Goal: Task Accomplishment & Management: Manage account settings

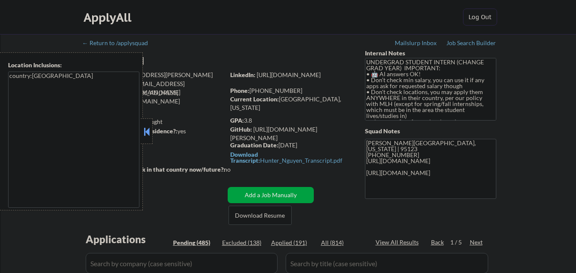
scroll to position [957, 0]
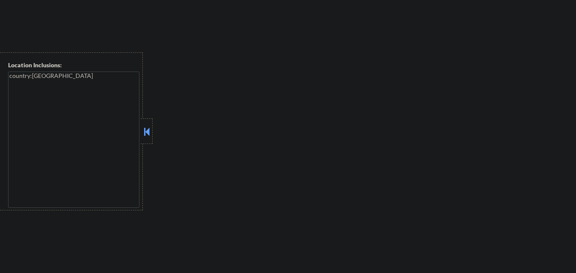
select select ""pending""
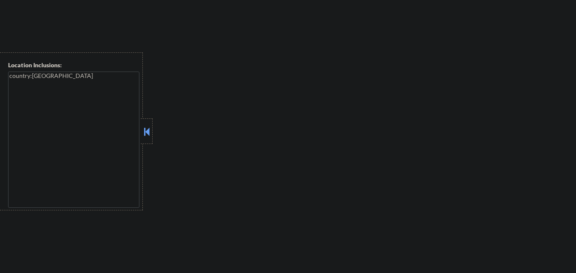
select select ""pending""
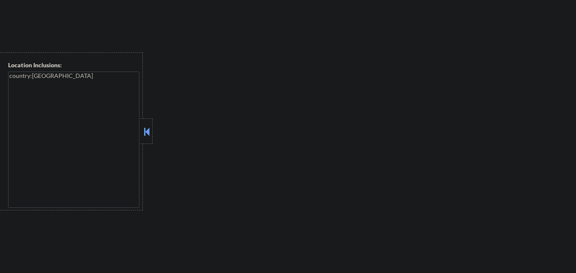
select select ""pending""
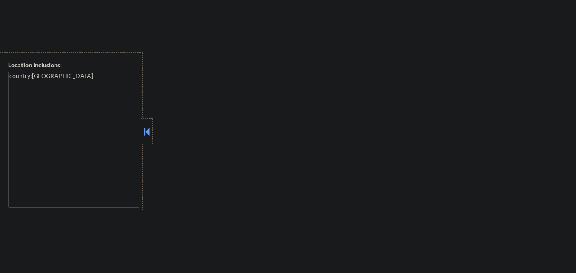
select select ""pending""
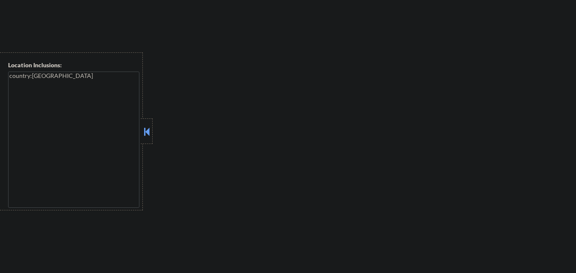
select select ""pending""
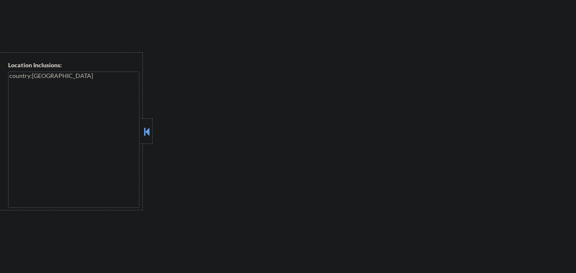
select select ""pending""
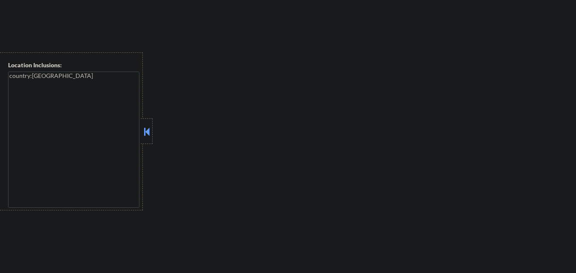
select select ""pending""
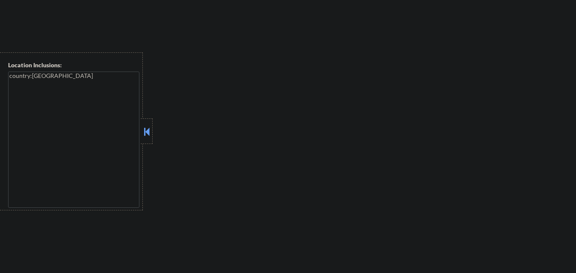
select select ""pending""
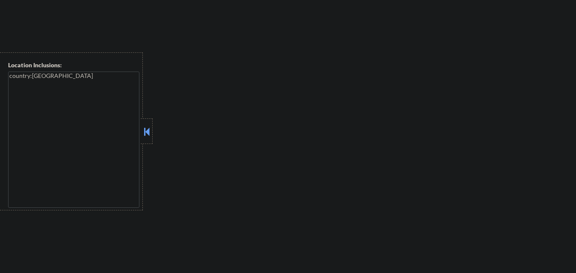
select select ""pending""
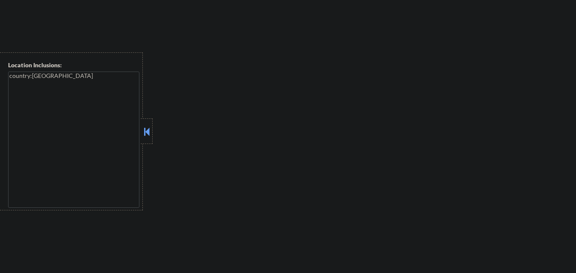
select select ""pending""
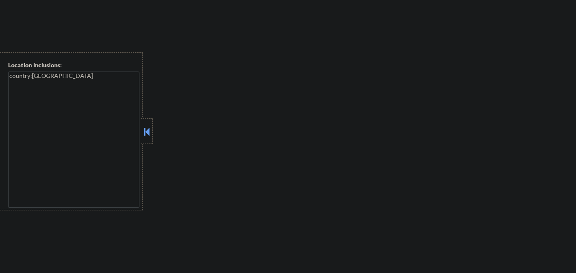
select select ""pending""
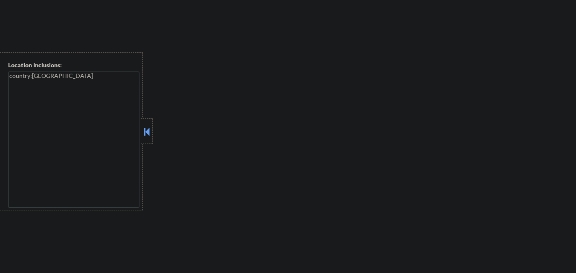
select select ""pending""
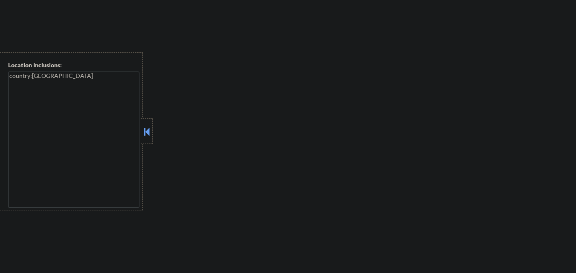
select select ""pending""
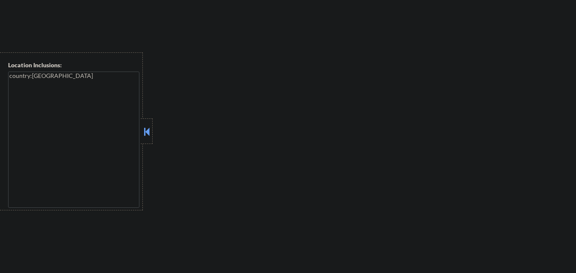
select select ""pending""
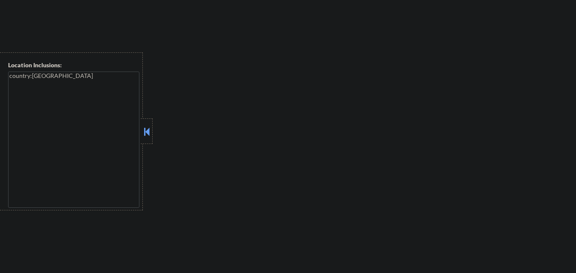
select select ""pending""
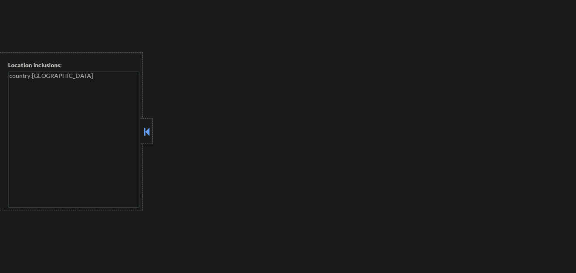
select select ""pending""
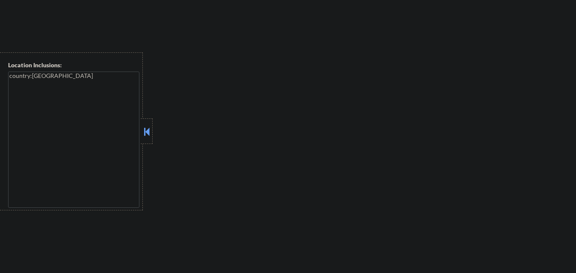
select select ""pending""
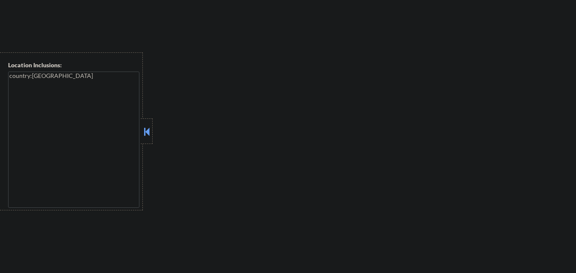
select select ""pending""
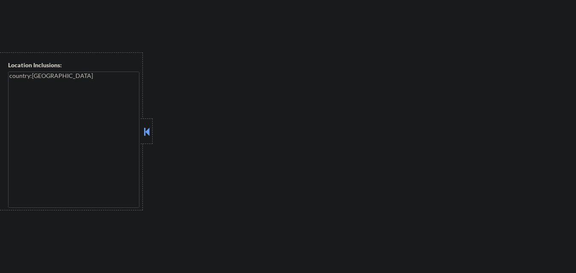
select select ""pending""
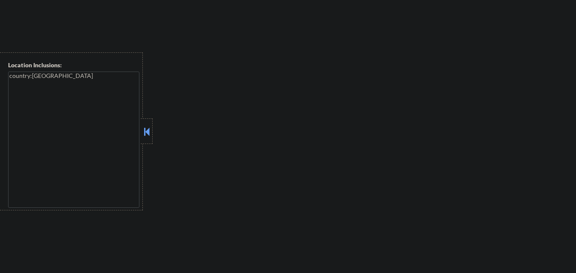
select select ""pending""
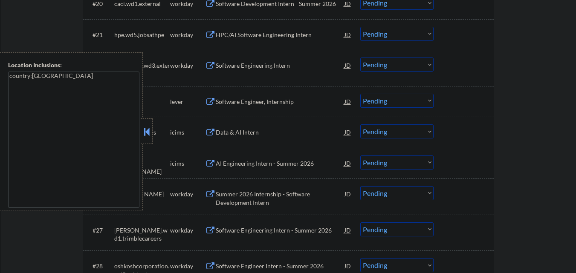
click at [146, 136] on button at bounding box center [146, 131] width 9 height 13
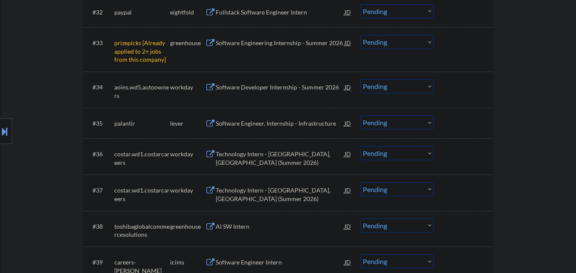
scroll to position [1331, 0]
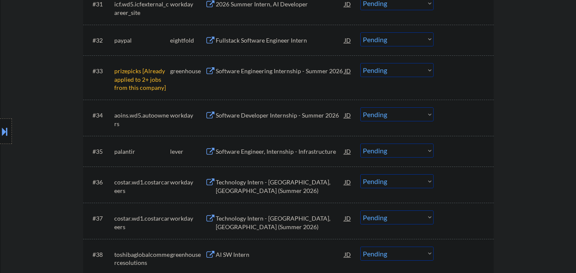
click at [418, 72] on select "Choose an option... Pending Applied Excluded (Questions) Excluded (Expired) Exc…" at bounding box center [396, 70] width 73 height 14
click at [360, 63] on select "Choose an option... Pending Applied Excluded (Questions) Excluded (Expired) Exc…" at bounding box center [396, 70] width 73 height 14
select select ""pending""
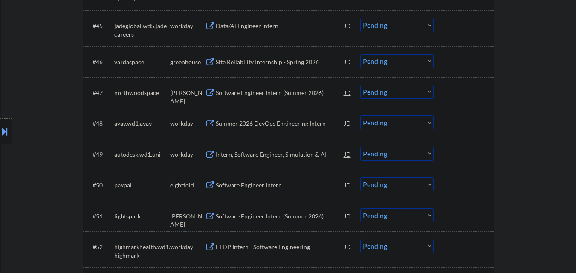
scroll to position [1800, 0]
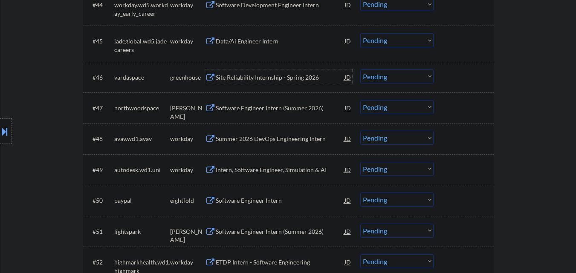
click at [284, 77] on div "Site Reliability Internship - Spring 2026" at bounding box center [280, 77] width 129 height 9
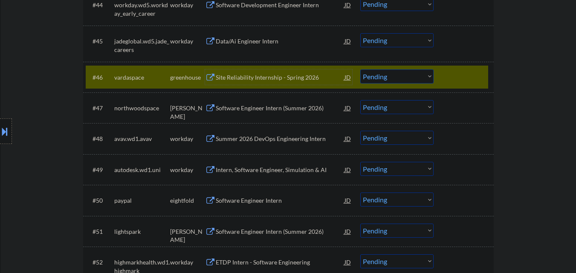
click at [466, 81] on div at bounding box center [465, 77] width 38 height 15
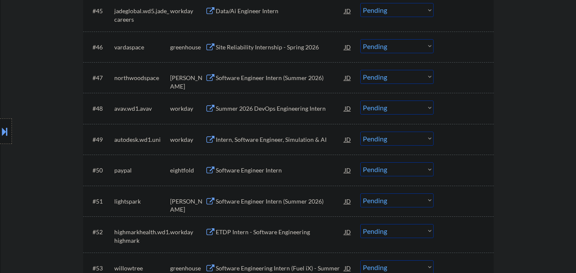
scroll to position [1928, 0]
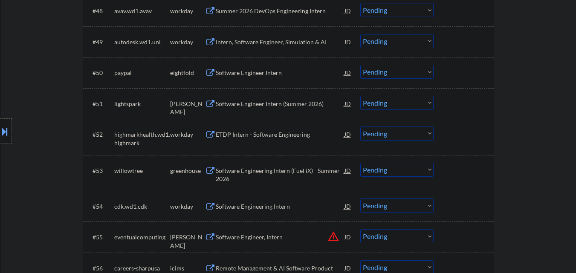
click at [288, 107] on div "Software Engineer Intern (Summer 2026)" at bounding box center [280, 104] width 129 height 9
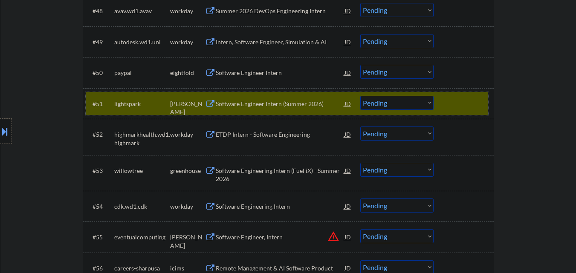
click at [465, 105] on div at bounding box center [465, 103] width 38 height 15
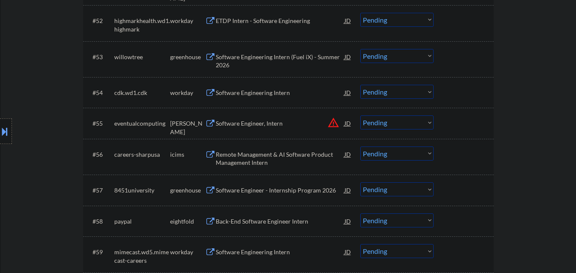
scroll to position [2056, 0]
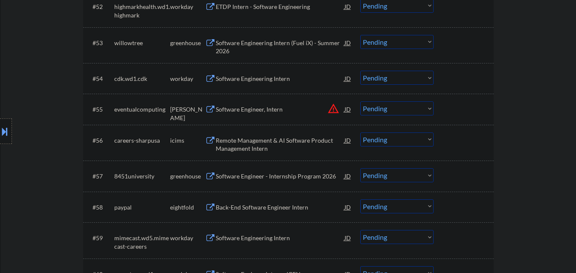
click at [273, 112] on div "Software Engineer, Intern" at bounding box center [280, 109] width 129 height 9
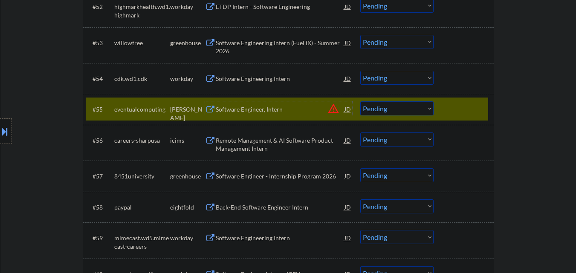
click at [404, 112] on select "Choose an option... Pending Applied Excluded (Questions) Excluded (Expired) Exc…" at bounding box center [396, 109] width 73 height 14
click at [360, 102] on select "Choose an option... Pending Applied Excluded (Questions) Excluded (Expired) Exc…" at bounding box center [396, 109] width 73 height 14
select select ""pending""
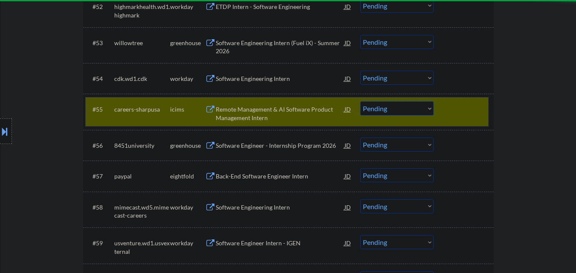
click at [452, 107] on div at bounding box center [465, 109] width 38 height 15
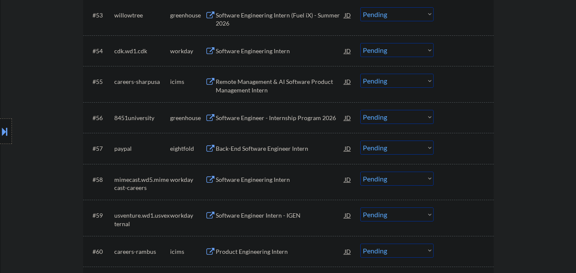
scroll to position [2098, 0]
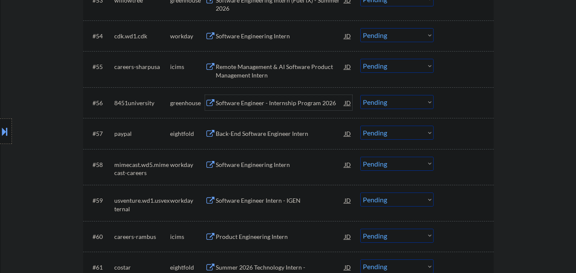
click at [284, 105] on div "Software Engineer - Internship Program 2026" at bounding box center [280, 103] width 129 height 9
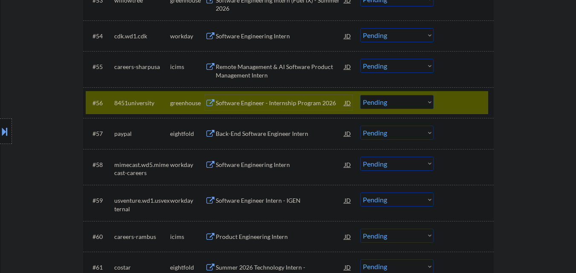
click at [465, 104] on div at bounding box center [465, 102] width 38 height 15
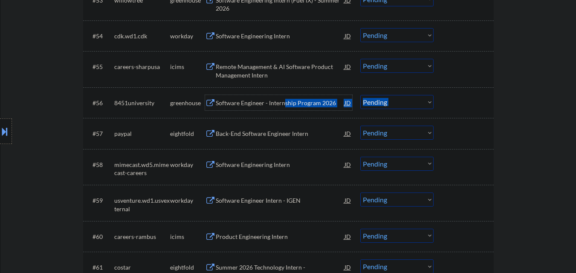
drag, startPoint x: 285, startPoint y: 103, endPoint x: 290, endPoint y: 95, distance: 9.6
click at [290, 95] on div "#56 8451university greenhouse Software Engineer - Internship Program 2026 JD wa…" at bounding box center [287, 102] width 403 height 23
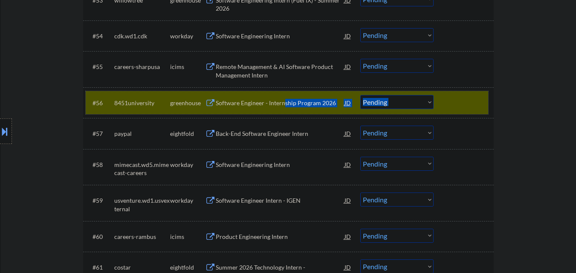
click at [480, 98] on div at bounding box center [465, 102] width 38 height 15
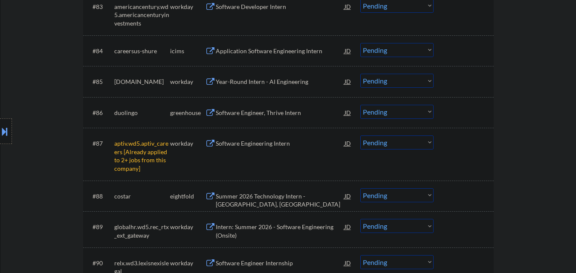
scroll to position [3165, 0]
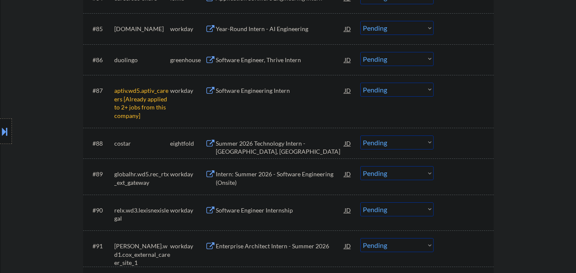
click at [404, 85] on select "Choose an option... Pending Applied Excluded (Questions) Excluded (Expired) Exc…" at bounding box center [396, 90] width 73 height 14
click at [360, 83] on select "Choose an option... Pending Applied Excluded (Questions) Excluded (Expired) Exc…" at bounding box center [396, 90] width 73 height 14
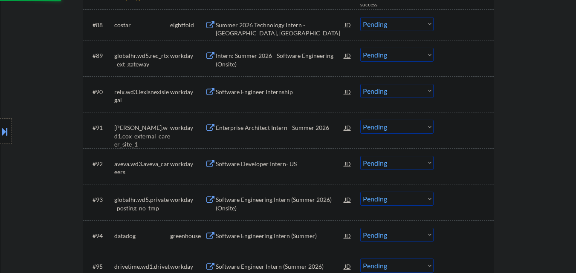
select select ""pending""
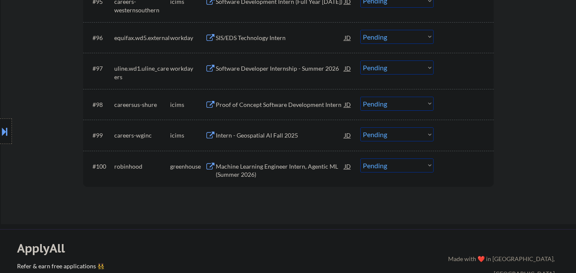
scroll to position [3549, 0]
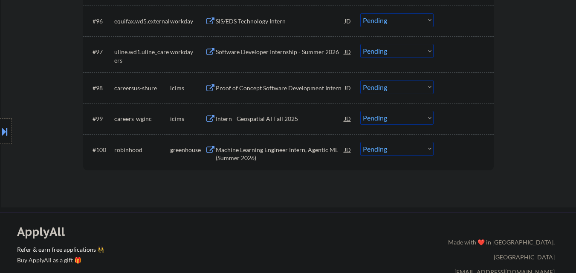
click at [312, 150] on div "Machine Learning Engineer Intern, Agentic ML (Summer 2026)" at bounding box center [280, 154] width 129 height 17
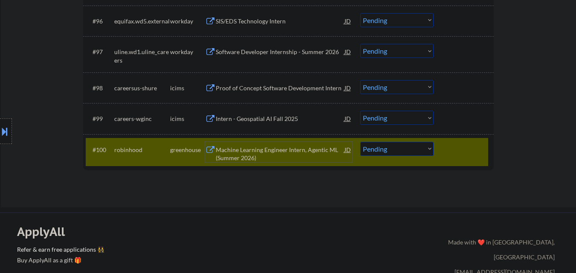
click at [460, 144] on div at bounding box center [465, 149] width 38 height 15
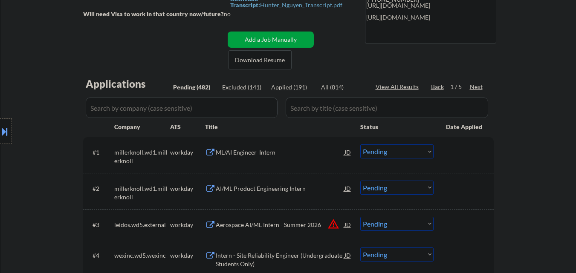
scroll to position [171, 0]
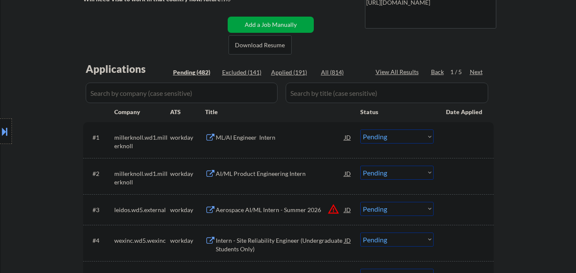
click at [477, 72] on div "Next" at bounding box center [477, 72] width 14 height 9
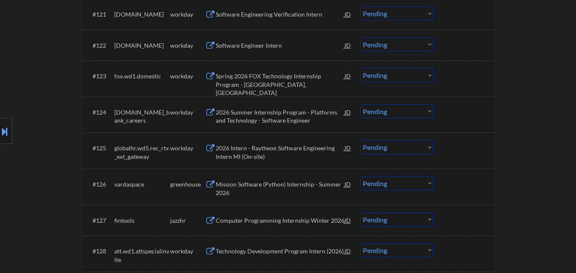
scroll to position [981, 0]
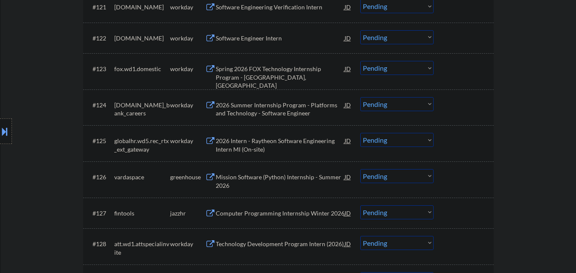
click at [312, 181] on div "Mission Software (Python) Internship - Summer 2026" at bounding box center [280, 181] width 129 height 17
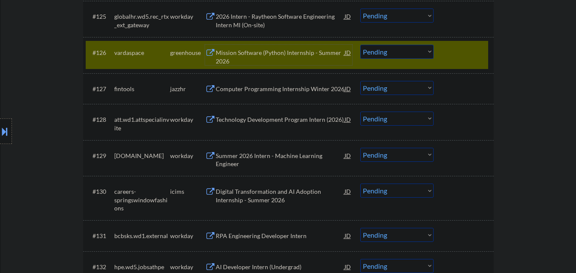
scroll to position [1109, 0]
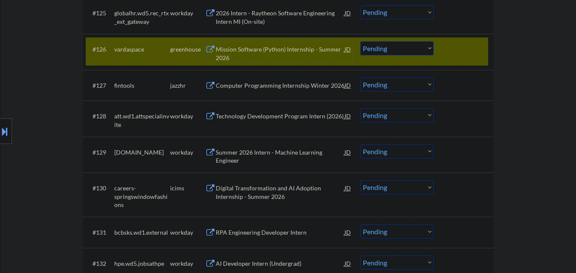
click at [471, 61] on div "#126 vardaspace greenhouse Mission Software (Python) Internship - Summer 2026 J…" at bounding box center [287, 52] width 403 height 28
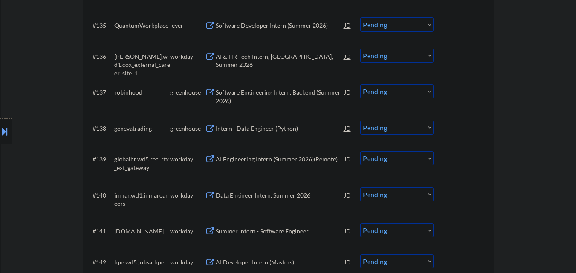
scroll to position [1493, 0]
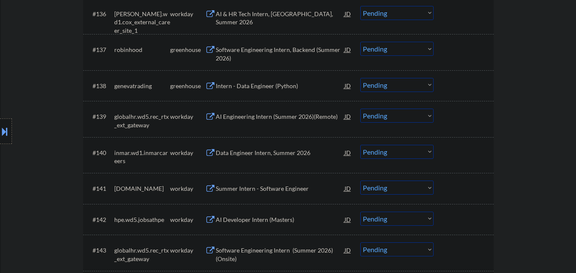
click at [299, 86] on div "Intern - Data Engineer (Python)" at bounding box center [280, 86] width 129 height 9
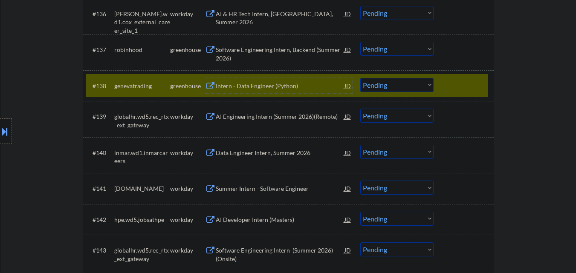
click at [455, 88] on div at bounding box center [465, 85] width 38 height 15
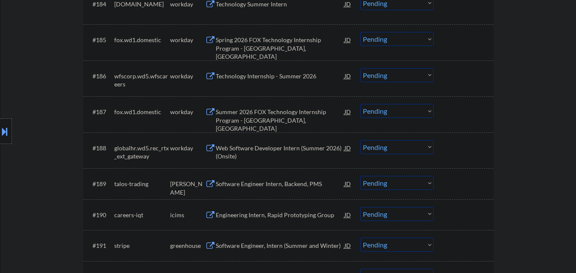
scroll to position [3199, 0]
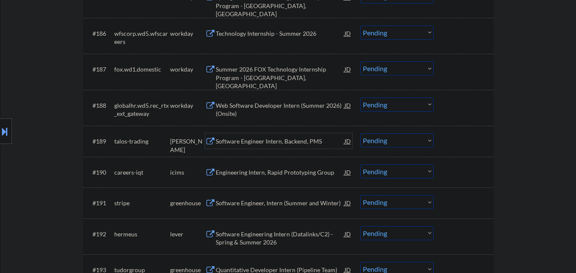
click at [278, 144] on div "Software Engineer Intern, Backend, PMS" at bounding box center [280, 141] width 129 height 9
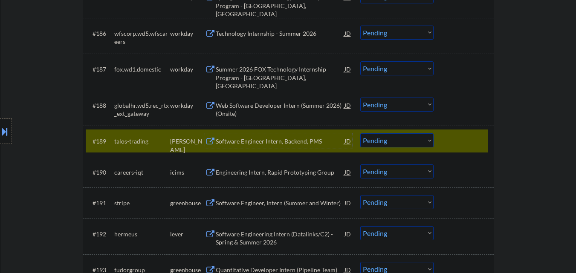
click at [457, 139] on div at bounding box center [465, 141] width 38 height 15
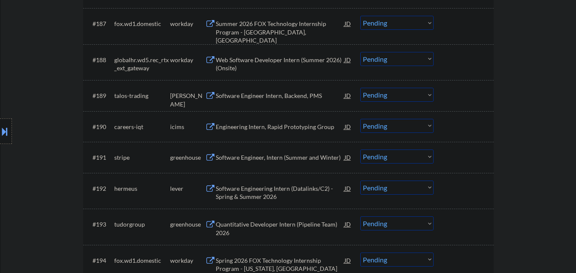
scroll to position [3285, 0]
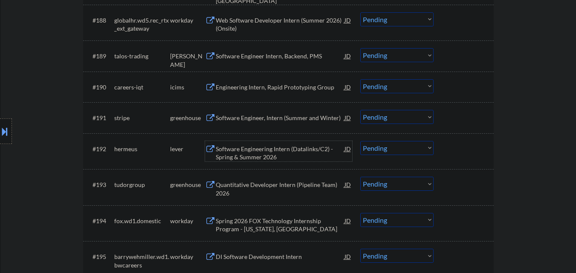
click at [281, 153] on div "Software Engineering Intern (Datalinks/C2) - Spring & Summer 2026" at bounding box center [280, 153] width 129 height 17
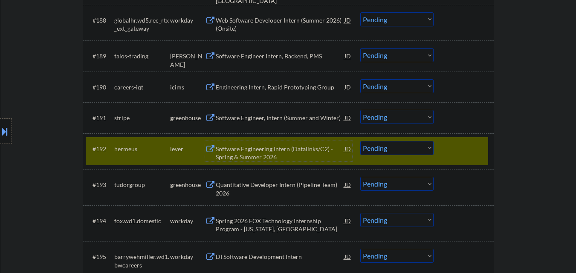
scroll to position [3327, 0]
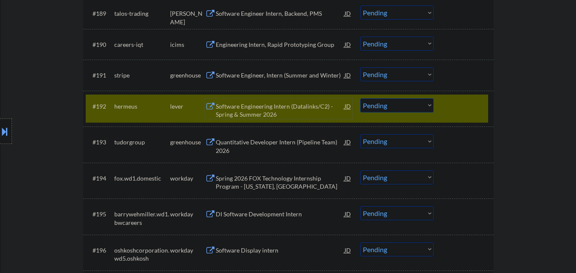
click at [460, 104] on div at bounding box center [465, 106] width 38 height 15
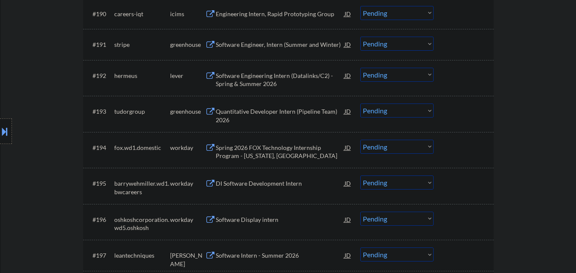
scroll to position [3370, 0]
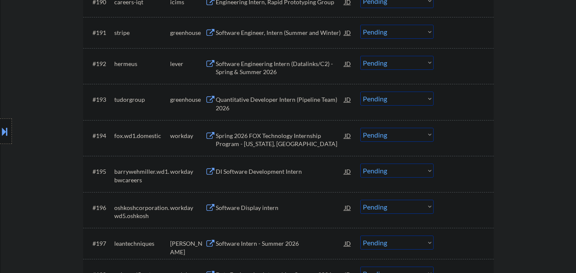
click at [300, 99] on div "Quantitative Developer Intern (Pipeline Team) 2026" at bounding box center [280, 104] width 129 height 17
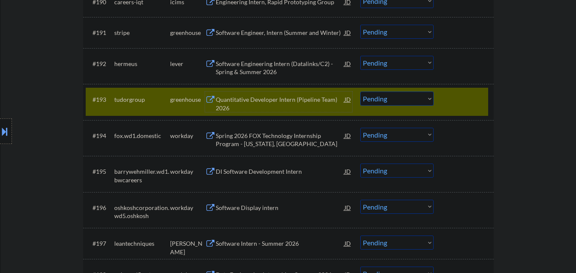
click at [377, 100] on select "Choose an option... Pending Applied Excluded (Questions) Excluded (Expired) Exc…" at bounding box center [396, 99] width 73 height 14
click at [304, 105] on div "Quantitative Developer Intern (Pipeline Team) 2026" at bounding box center [280, 104] width 129 height 17
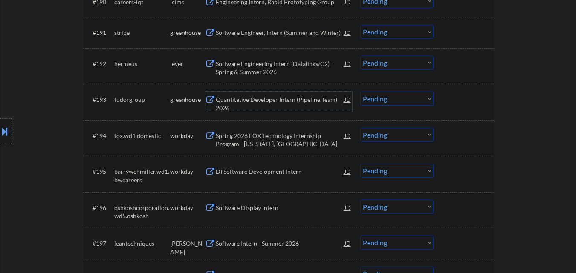
click at [375, 100] on select "Choose an option... Pending Applied Excluded (Questions) Excluded (Expired) Exc…" at bounding box center [396, 99] width 73 height 14
click at [360, 92] on select "Choose an option... Pending Applied Excluded (Questions) Excluded (Expired) Exc…" at bounding box center [396, 99] width 73 height 14
select select ""pending""
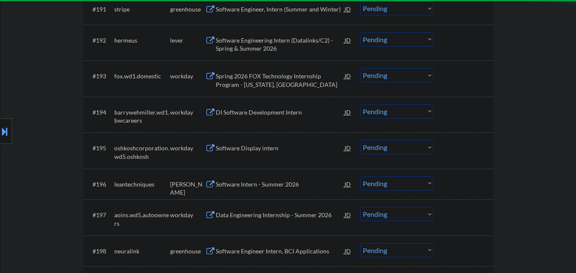
scroll to position [3455, 0]
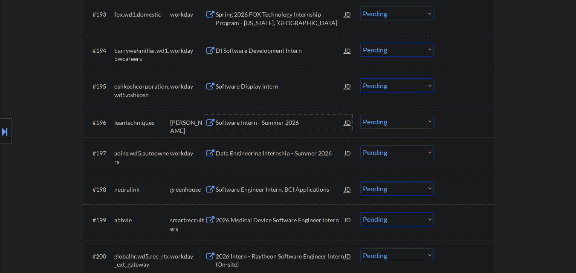
click at [268, 126] on div "Software Intern - Summer 2026" at bounding box center [280, 123] width 129 height 9
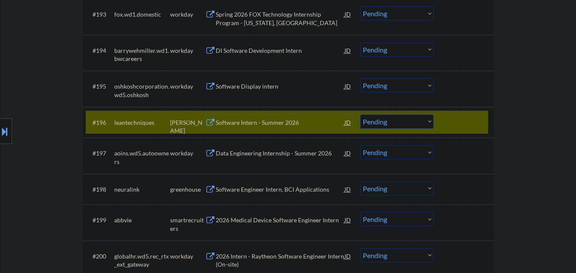
click at [386, 125] on select "Choose an option... Pending Applied Excluded (Questions) Excluded (Expired) Exc…" at bounding box center [396, 122] width 73 height 14
click at [360, 115] on select "Choose an option... Pending Applied Excluded (Questions) Excluded (Expired) Exc…" at bounding box center [396, 122] width 73 height 14
click at [455, 125] on div at bounding box center [465, 122] width 38 height 15
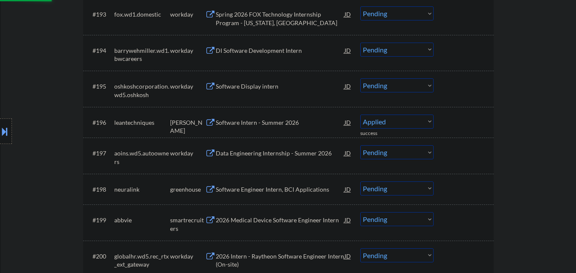
click at [456, 124] on div at bounding box center [465, 122] width 38 height 15
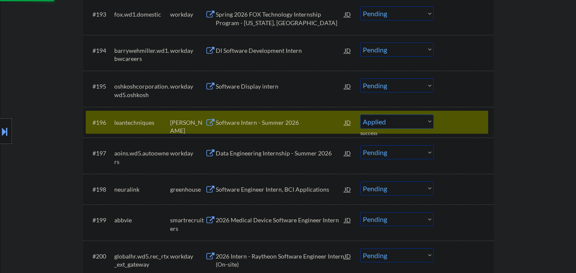
select select ""pending""
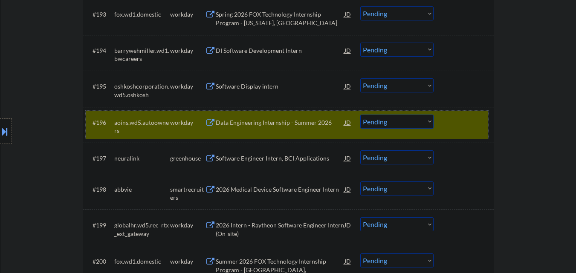
click at [452, 128] on div at bounding box center [465, 122] width 38 height 15
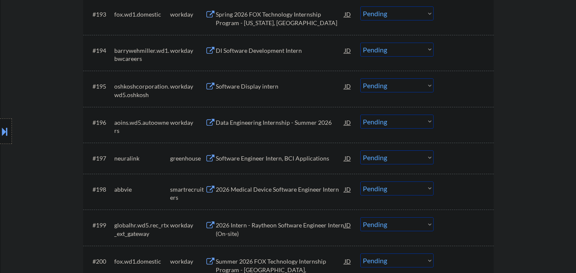
scroll to position [3541, 0]
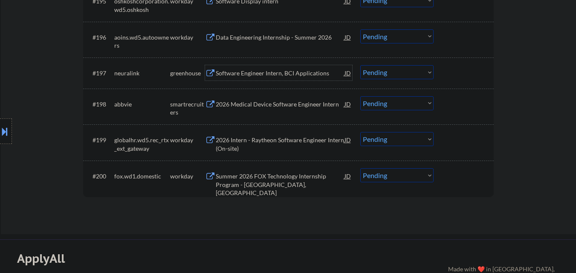
click at [250, 76] on div "Software Engineer Intern, BCI Applications" at bounding box center [280, 73] width 129 height 9
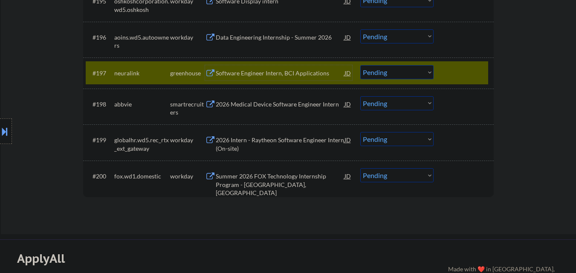
click at [470, 72] on div at bounding box center [465, 72] width 38 height 15
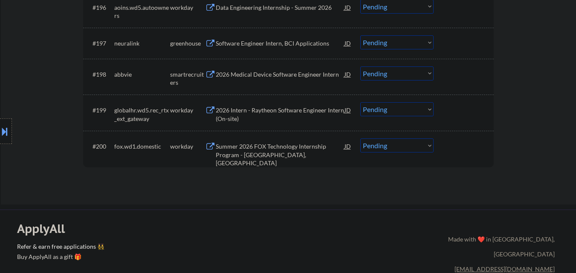
scroll to position [3583, 0]
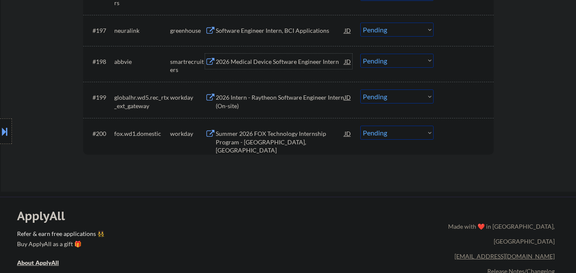
click at [279, 62] on div "2026 Medical Device Software Engineer Intern" at bounding box center [280, 62] width 129 height 9
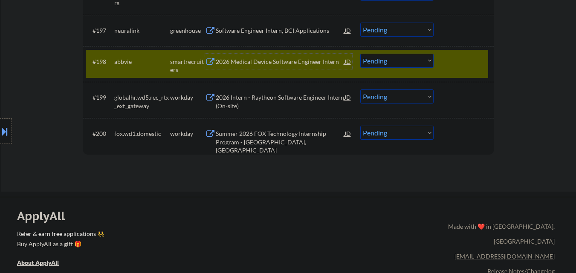
click at [393, 60] on select "Choose an option... Pending Applied Excluded (Questions) Excluded (Expired) Exc…" at bounding box center [396, 61] width 73 height 14
click at [360, 54] on select "Choose an option... Pending Applied Excluded (Questions) Excluded (Expired) Exc…" at bounding box center [396, 61] width 73 height 14
click at [454, 65] on div at bounding box center [465, 61] width 38 height 15
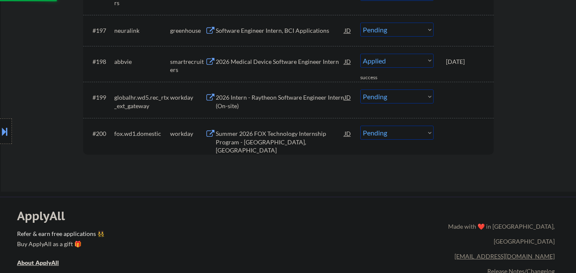
select select ""pending""
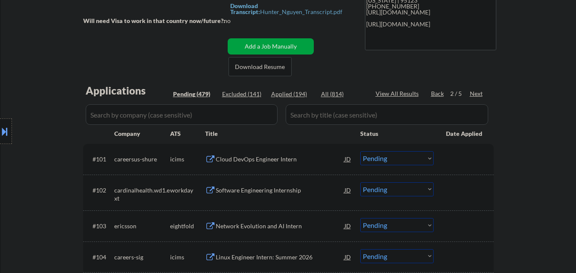
scroll to position [171, 0]
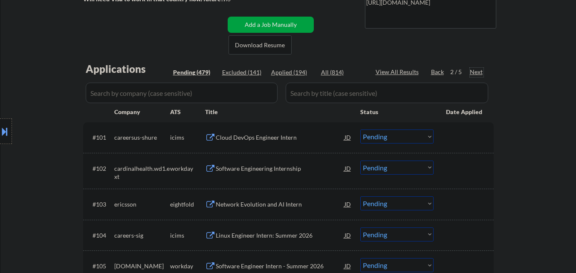
click at [477, 72] on div "Next" at bounding box center [477, 72] width 14 height 9
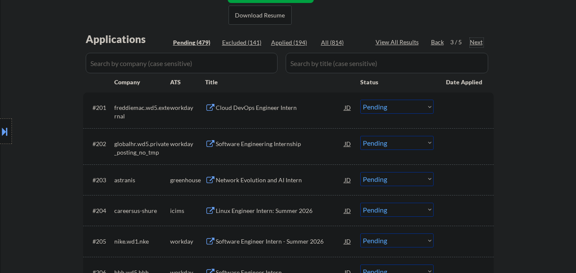
scroll to position [213, 0]
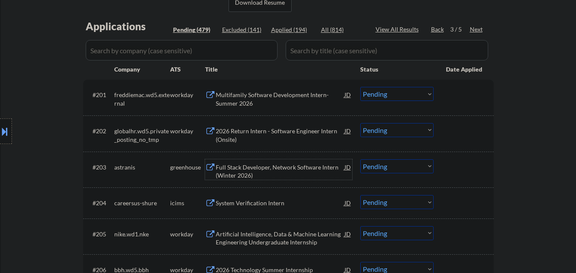
click at [266, 169] on div "Full Stack Developer, Network Software Intern (Winter 2026)" at bounding box center [280, 171] width 129 height 17
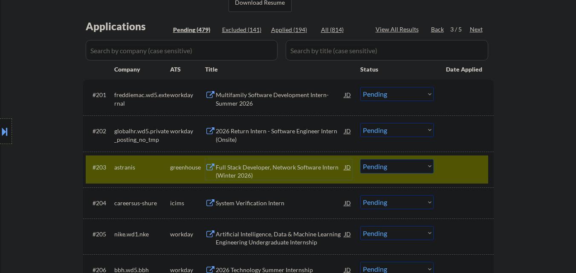
click at [463, 165] on div at bounding box center [465, 167] width 38 height 15
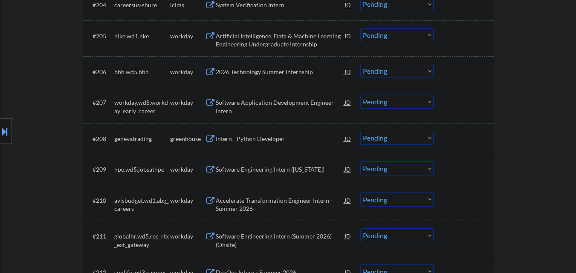
scroll to position [427, 0]
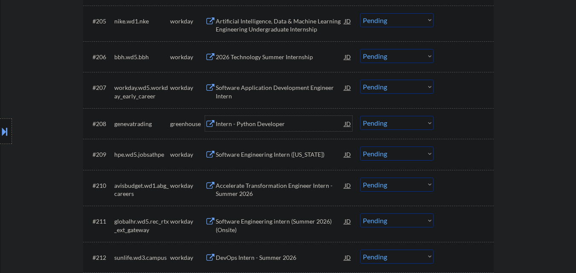
click at [273, 127] on div "Intern - Python Developer" at bounding box center [280, 124] width 129 height 9
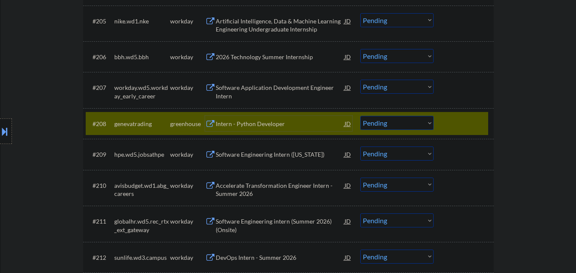
click at [449, 122] on div at bounding box center [465, 123] width 38 height 15
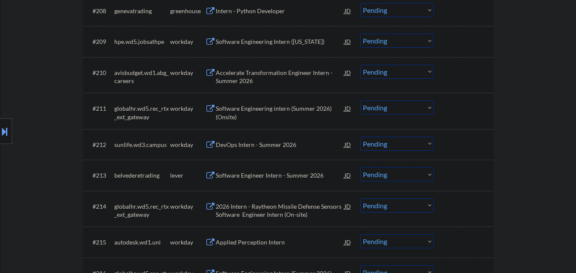
scroll to position [555, 0]
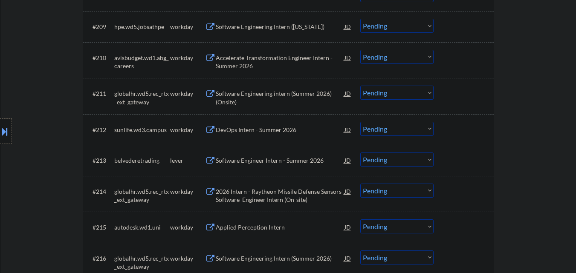
click at [296, 160] on div "Software Engineer Intern - Summer 2026" at bounding box center [280, 161] width 129 height 9
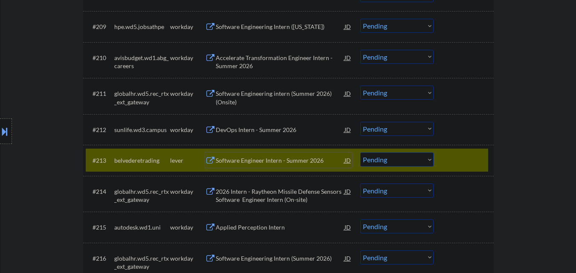
click at [395, 157] on select "Choose an option... Pending Applied Excluded (Questions) Excluded (Expired) Exc…" at bounding box center [396, 160] width 73 height 14
click at [360, 153] on select "Choose an option... Pending Applied Excluded (Questions) Excluded (Expired) Exc…" at bounding box center [396, 160] width 73 height 14
click at [458, 159] on div at bounding box center [465, 160] width 38 height 15
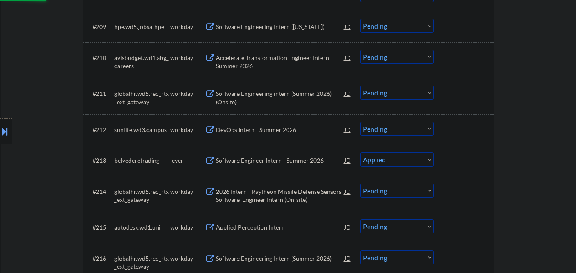
select select ""pending""
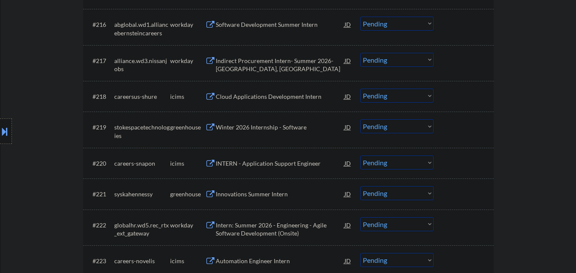
scroll to position [811, 0]
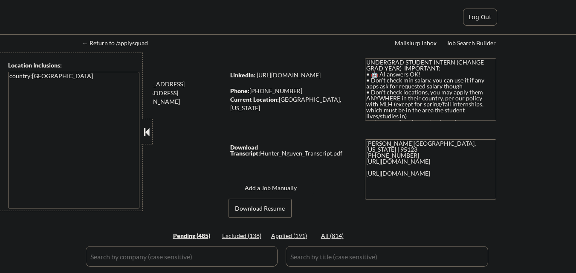
select select ""pending""
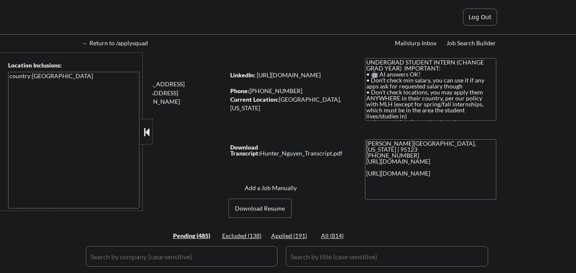
select select ""pending""
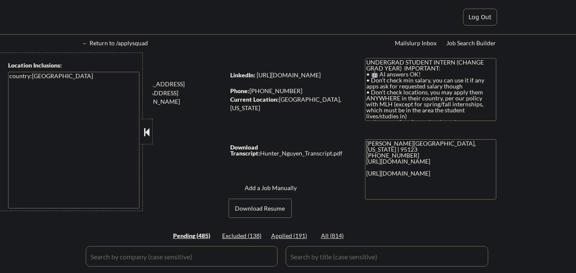
select select ""pending""
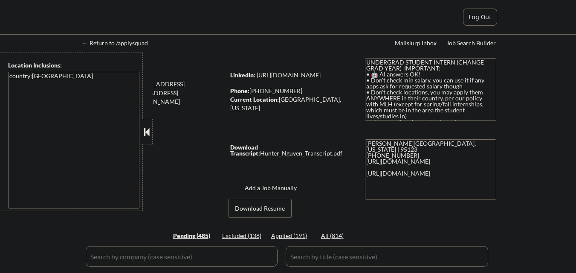
select select ""pending""
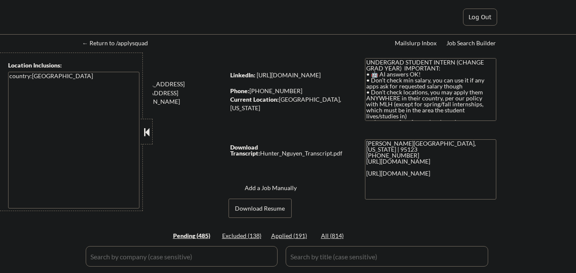
select select ""pending""
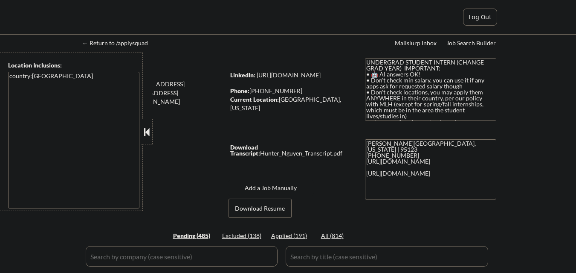
select select ""pending""
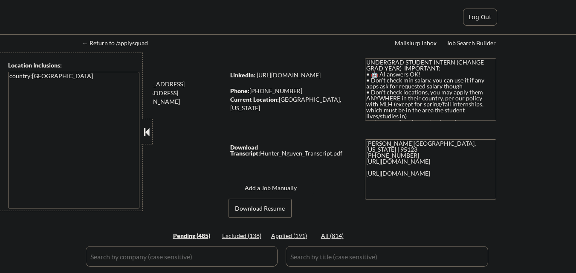
select select ""pending""
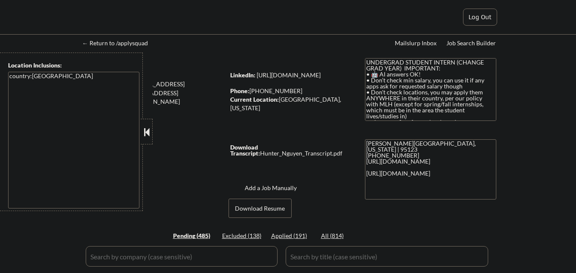
select select ""pending""
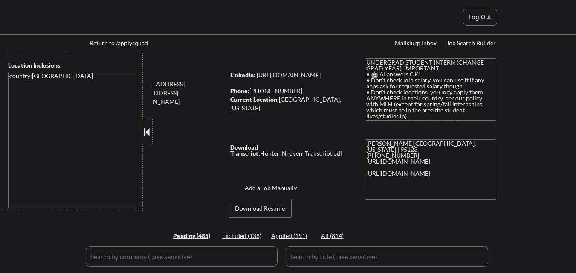
select select ""pending""
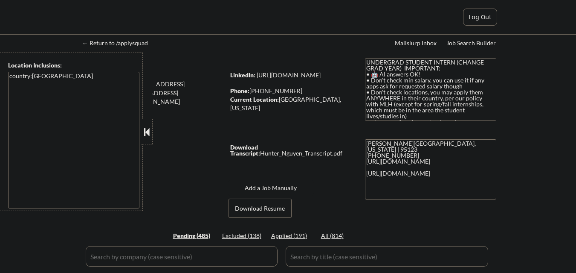
select select ""pending""
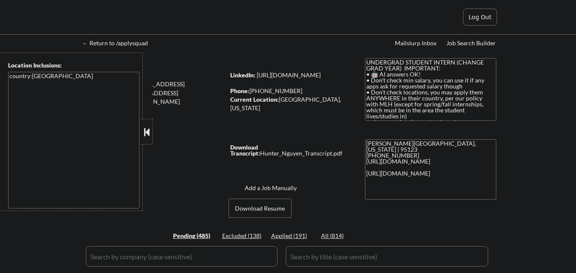
select select ""pending""
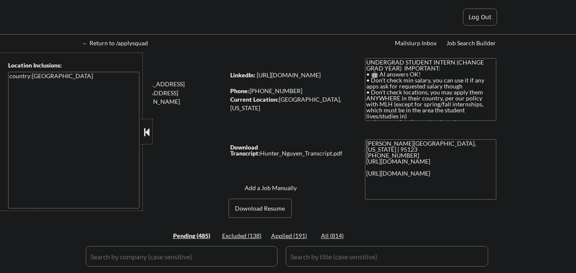
select select ""pending""
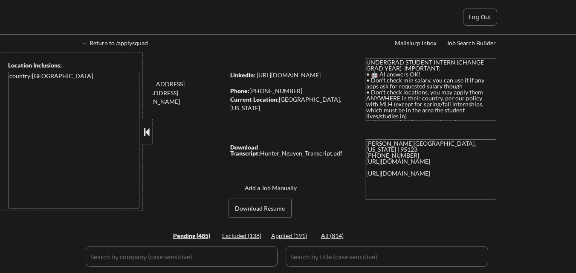
select select ""pending""
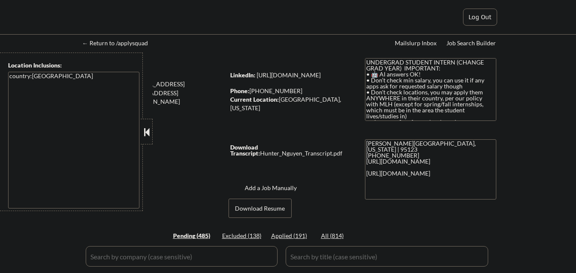
select select ""pending""
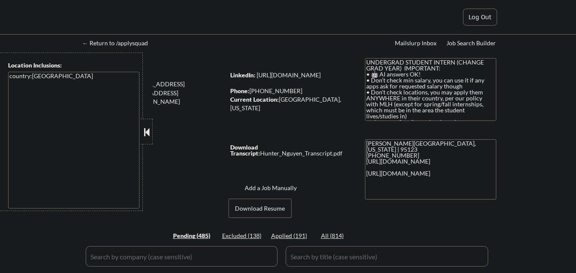
select select ""pending""
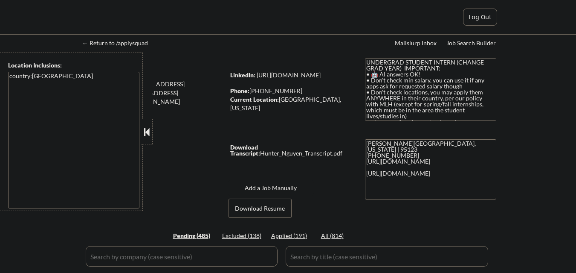
select select ""pending""
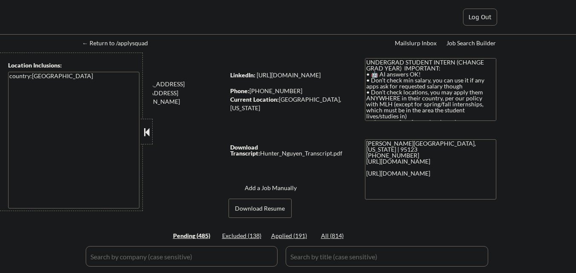
select select ""pending""
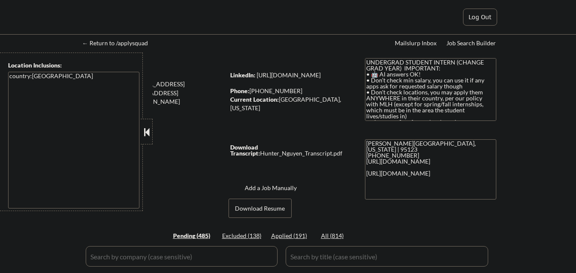
select select ""pending""
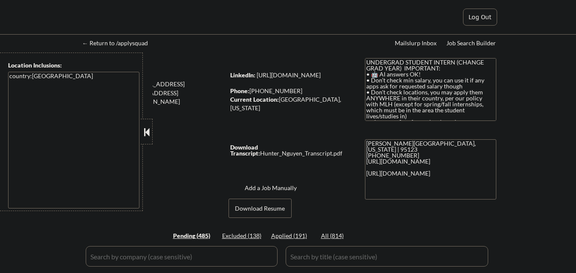
select select ""pending""
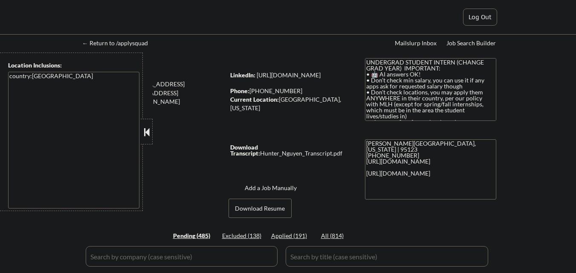
select select ""pending""
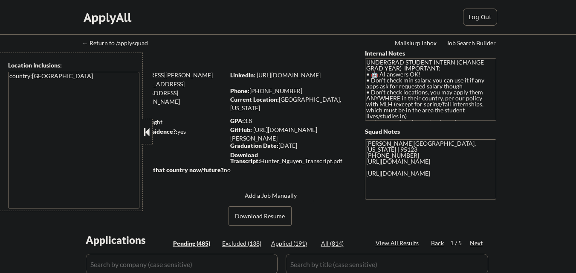
select select ""pending""
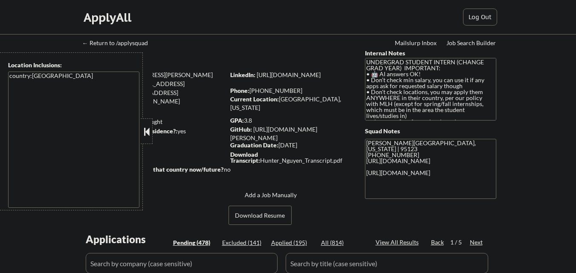
scroll to position [849, 0]
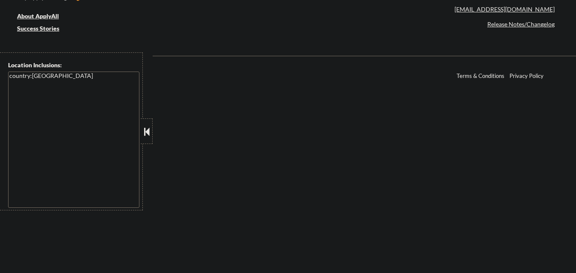
select select ""pending""
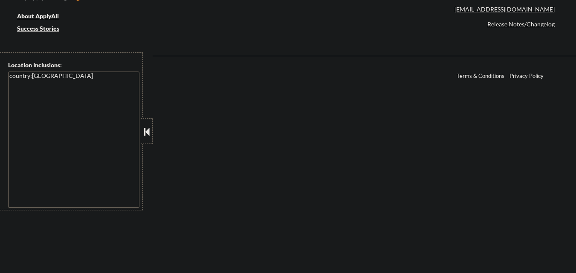
select select ""pending""
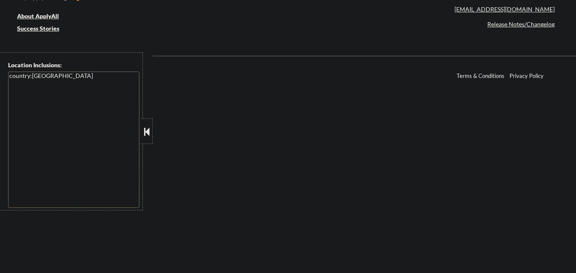
select select ""pending""
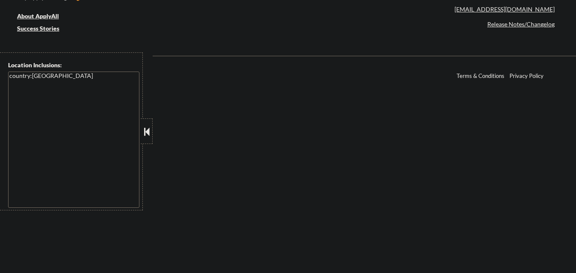
select select ""pending""
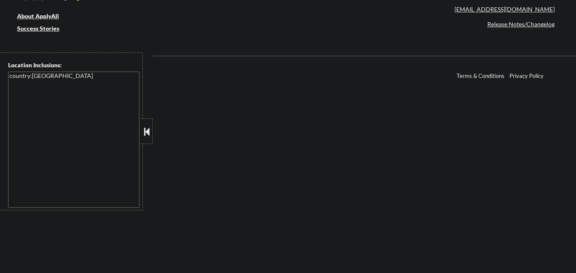
select select ""pending""
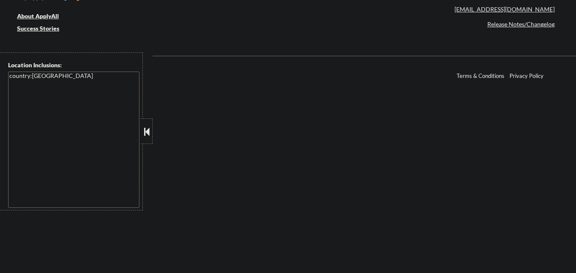
select select ""pending""
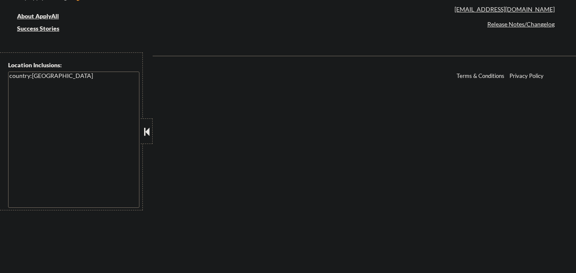
select select ""pending""
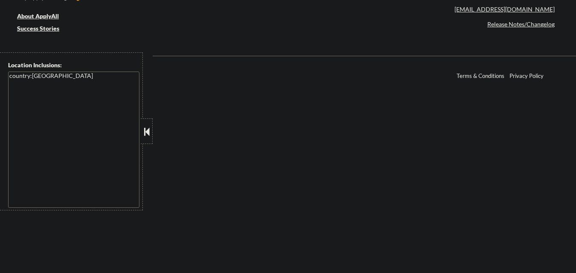
select select ""pending""
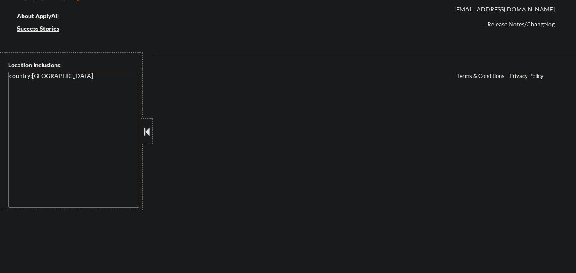
select select ""pending""
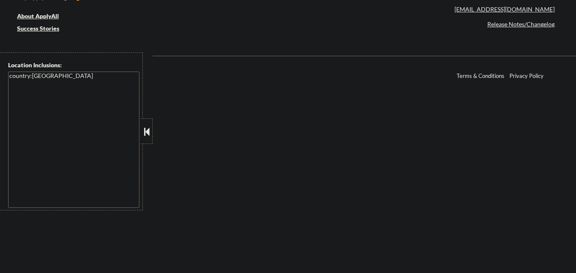
select select ""pending""
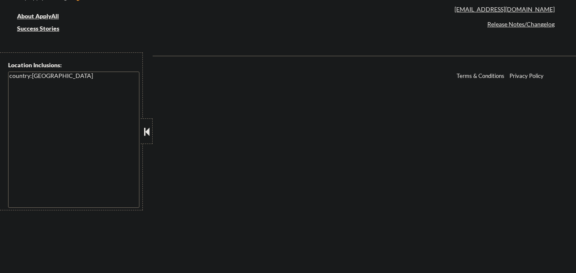
select select ""pending""
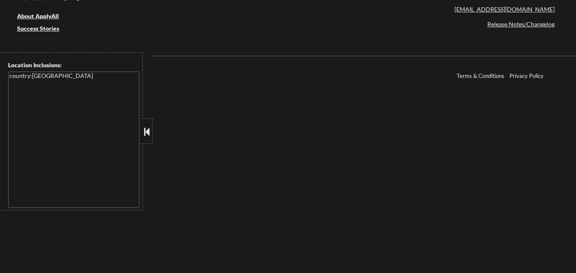
select select ""pending""
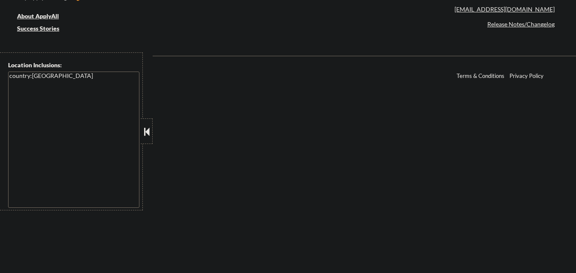
select select ""pending""
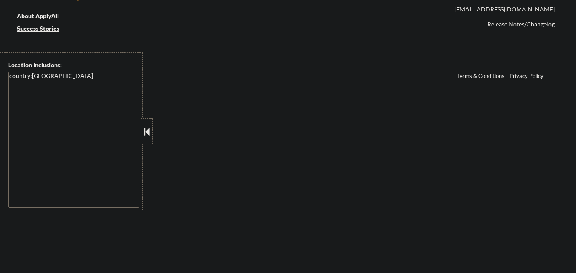
select select ""pending""
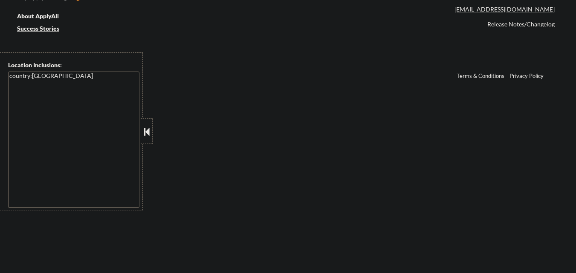
select select ""pending""
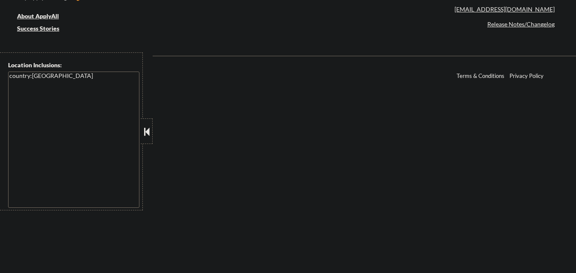
select select ""pending""
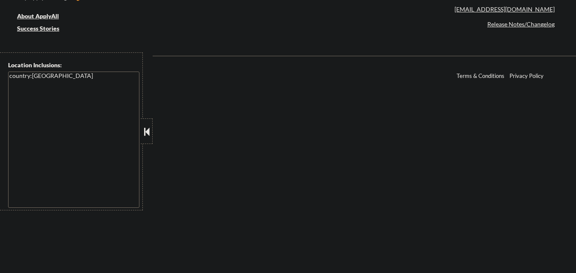
select select ""pending""
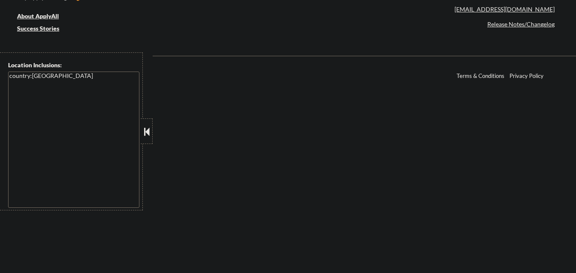
select select ""pending""
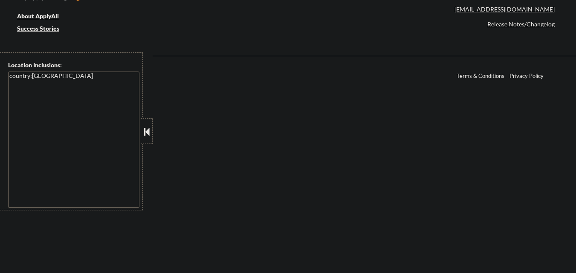
select select ""pending""
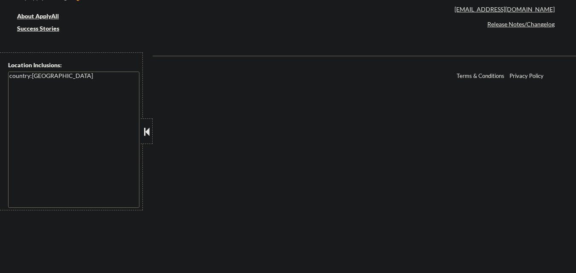
select select ""pending""
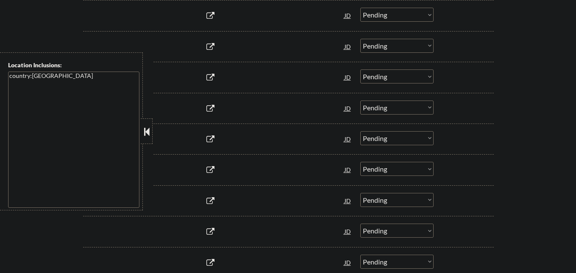
scroll to position [811, 0]
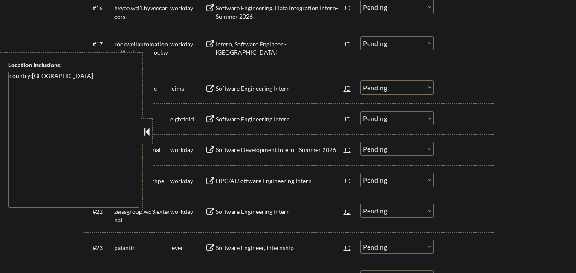
click at [146, 122] on div at bounding box center [147, 132] width 12 height 26
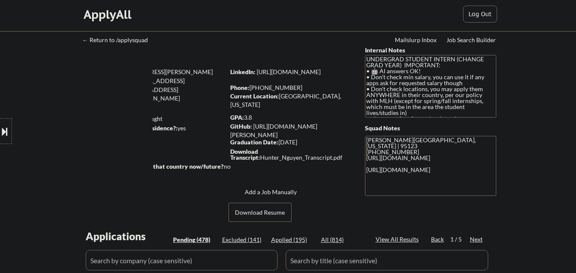
scroll to position [0, 0]
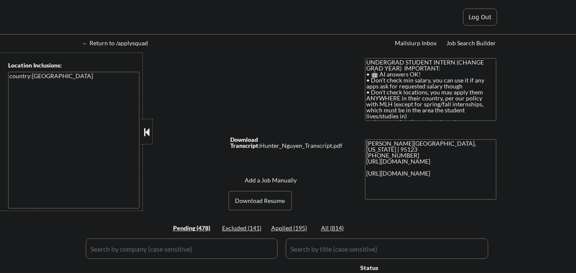
select select ""pending""
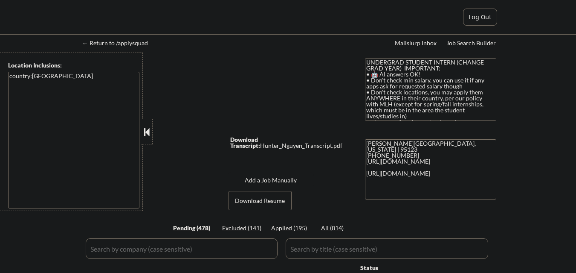
select select ""pending""
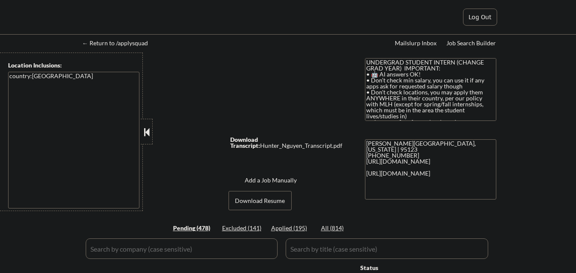
select select ""pending""
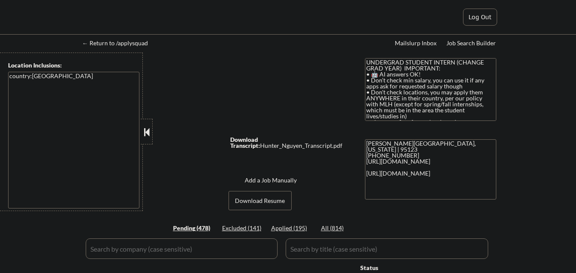
select select ""pending""
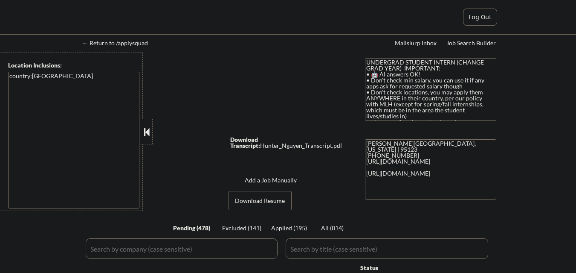
select select ""pending""
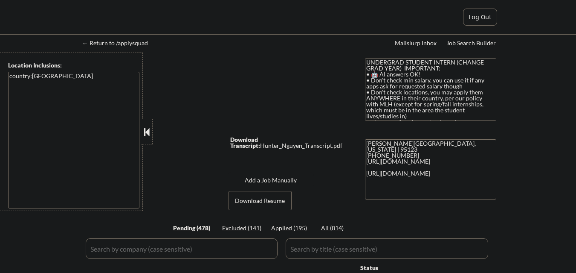
select select ""pending""
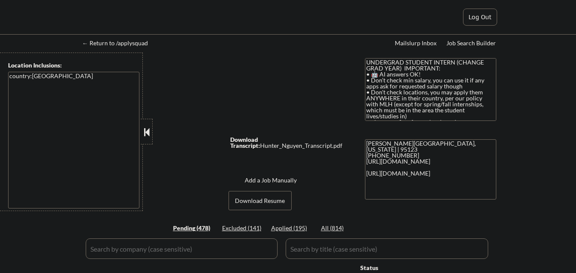
select select ""pending""
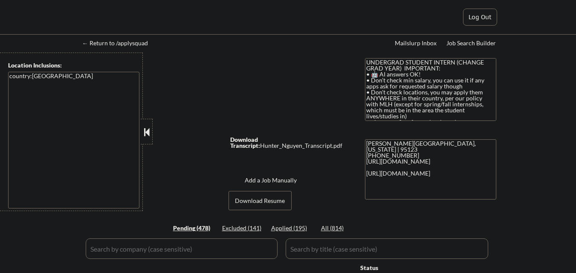
select select ""pending""
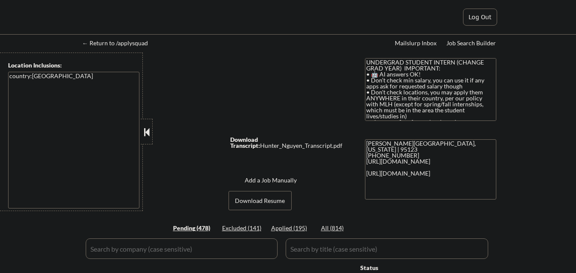
select select ""pending""
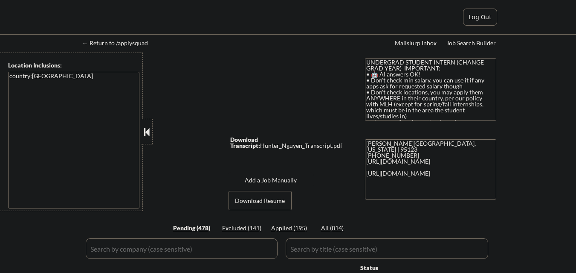
select select ""pending""
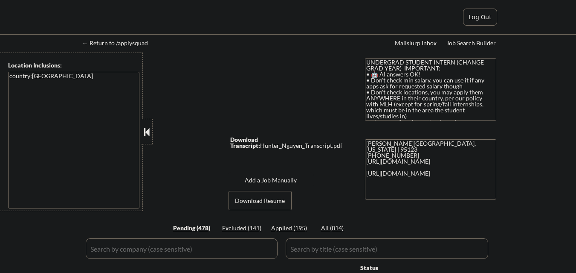
select select ""pending""
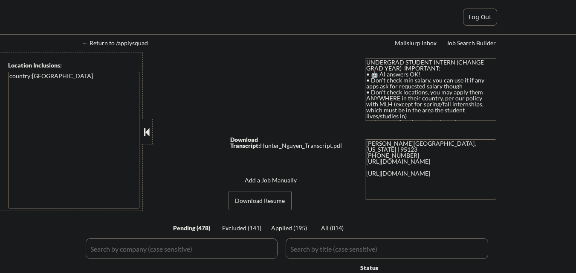
select select ""pending""
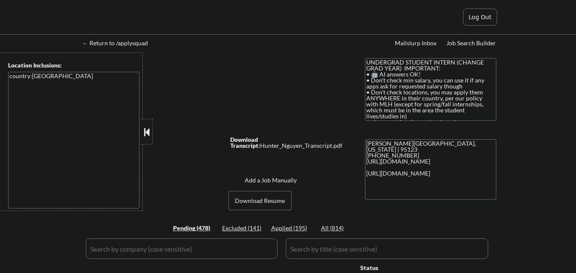
select select ""pending""
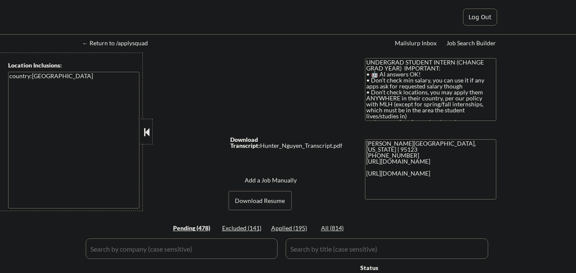
select select ""pending""
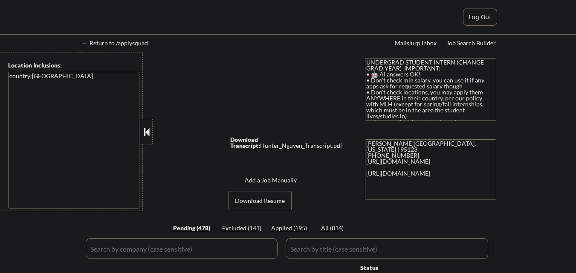
select select ""pending""
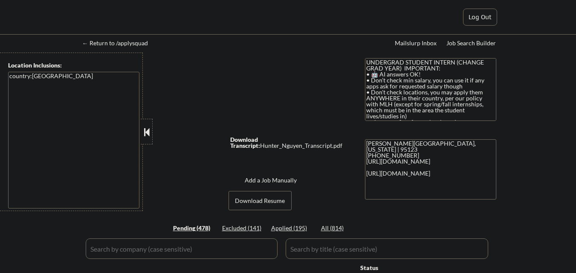
select select ""pending""
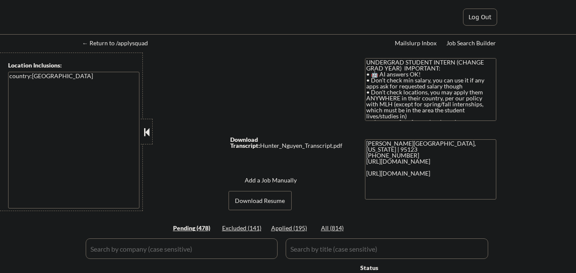
select select ""pending""
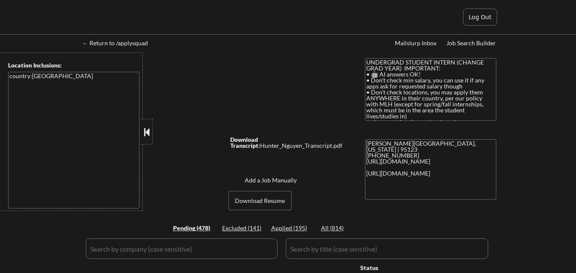
select select ""pending""
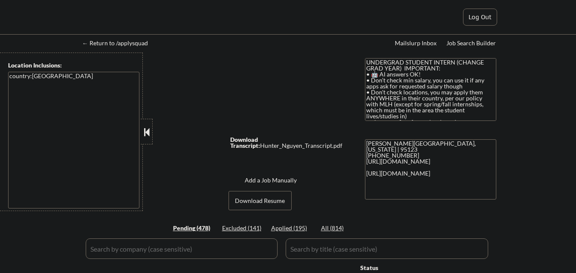
select select ""pending""
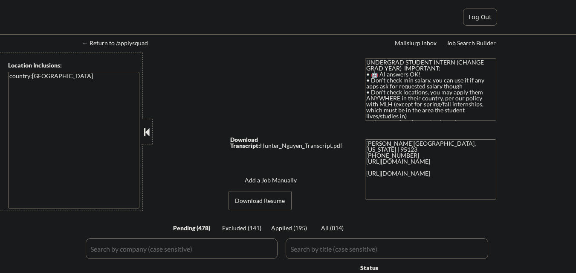
select select ""pending""
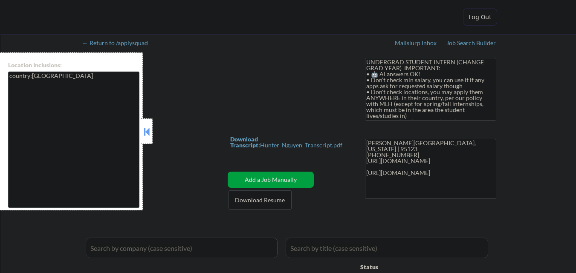
select select ""applied""
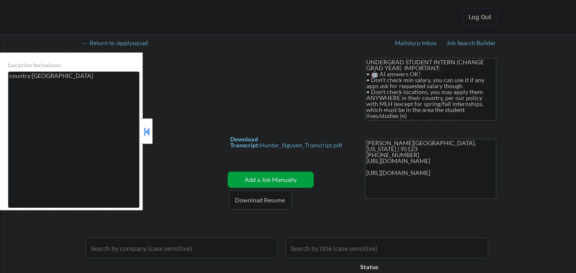
select select ""applied""
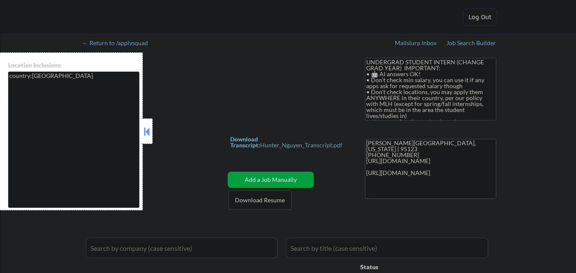
select select ""applied""
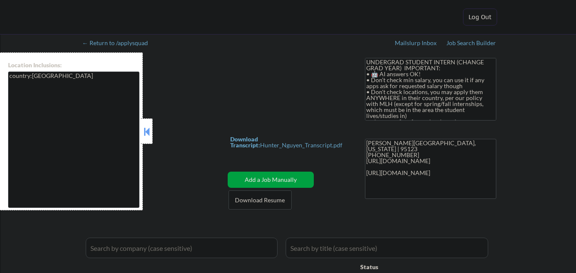
select select ""applied""
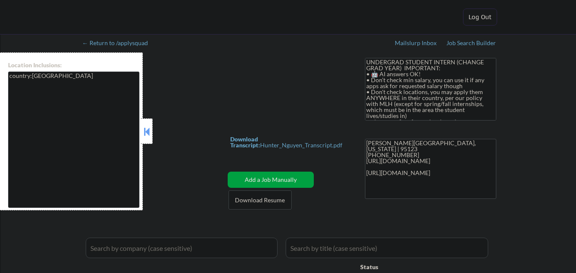
select select ""applied""
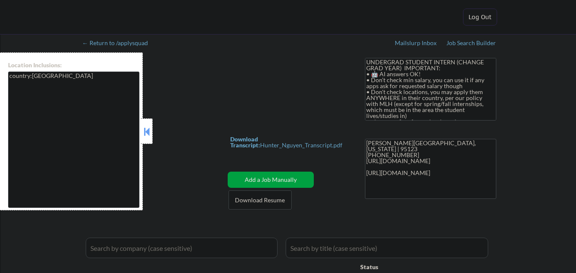
select select ""applied""
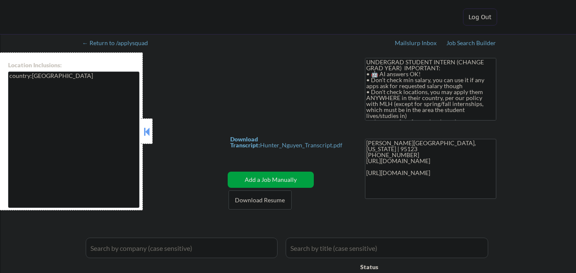
select select ""applied""
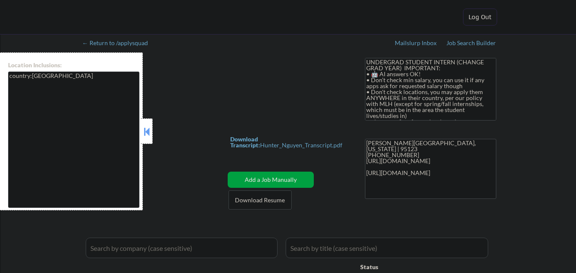
select select ""applied""
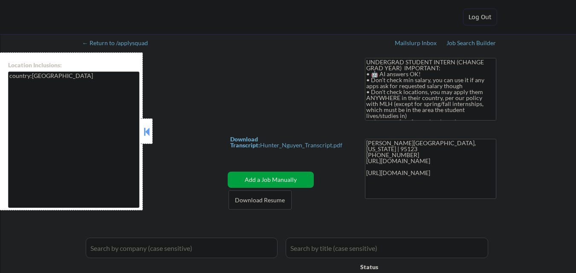
select select ""applied""
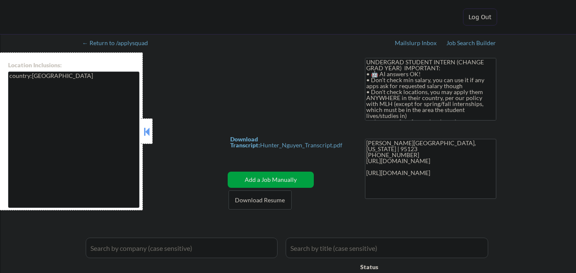
select select ""applied""
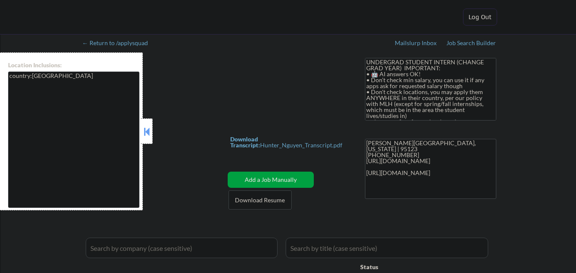
select select ""applied""
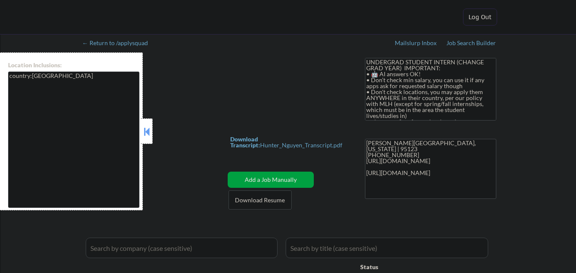
select select ""applied""
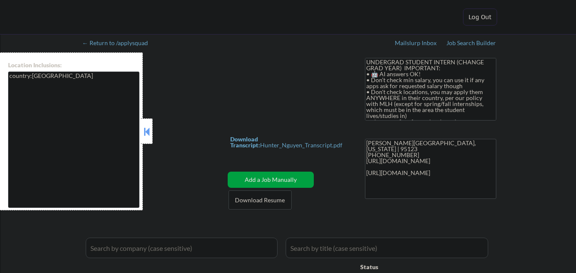
select select ""applied""
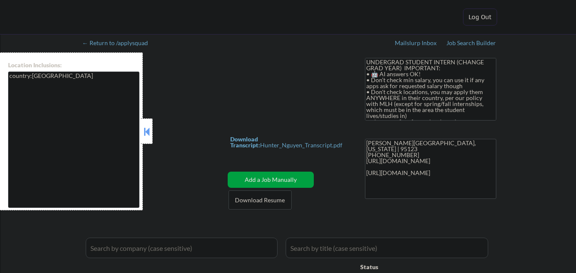
select select ""applied""
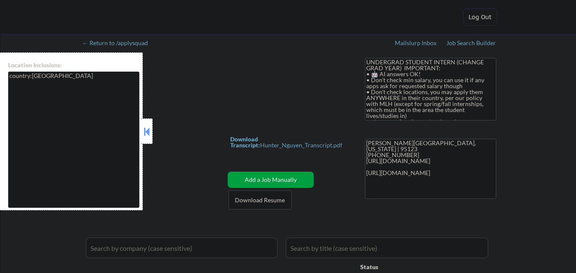
select select ""applied""
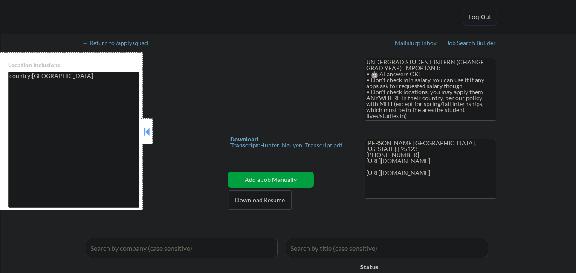
select select ""applied""
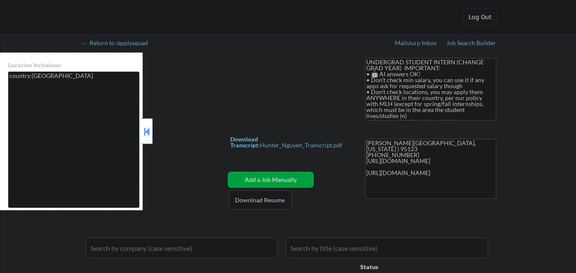
select select ""applied""
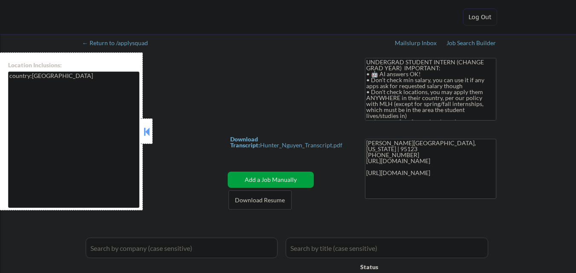
select select ""applied""
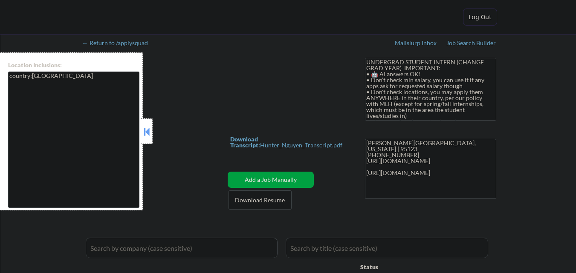
select select ""applied""
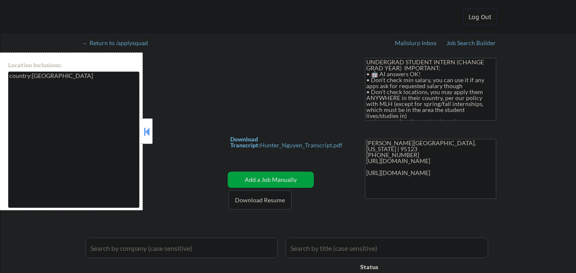
select select ""applied""
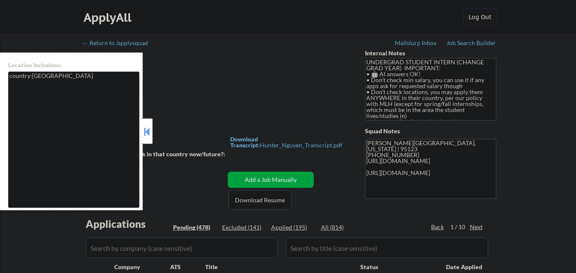
select select ""pending""
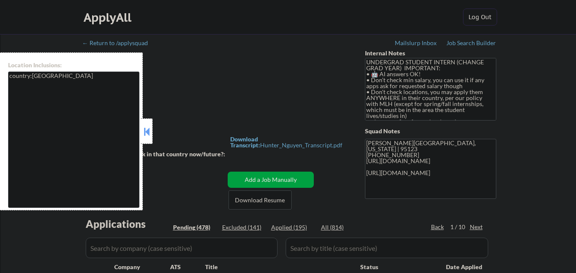
select select ""pending""
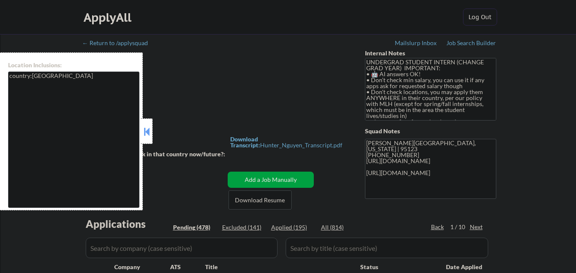
select select ""pending""
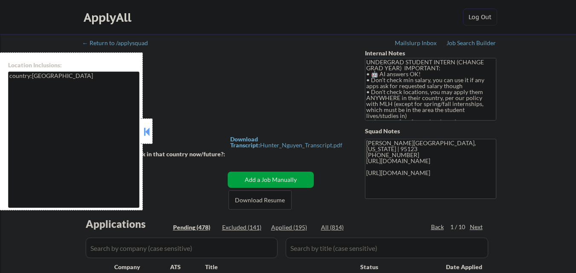
select select ""pending""
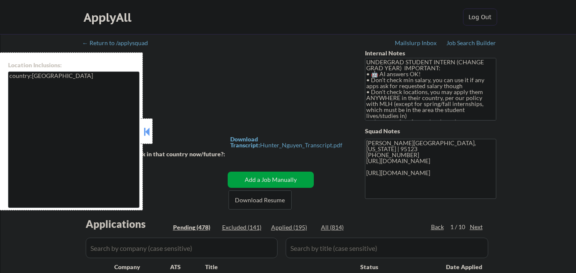
select select ""pending""
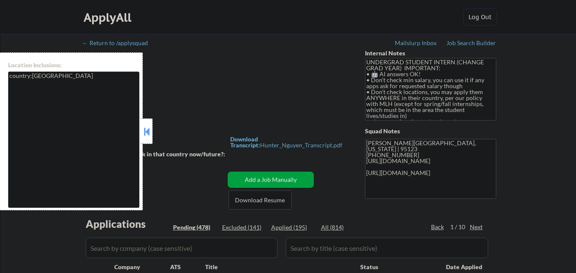
select select ""pending""
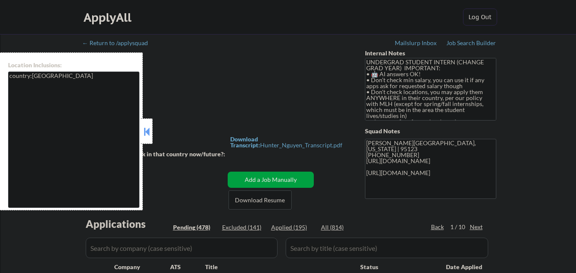
select select ""pending""
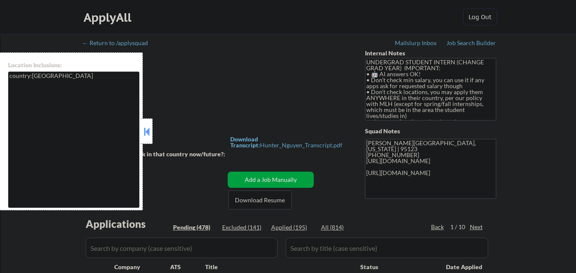
select select ""pending""
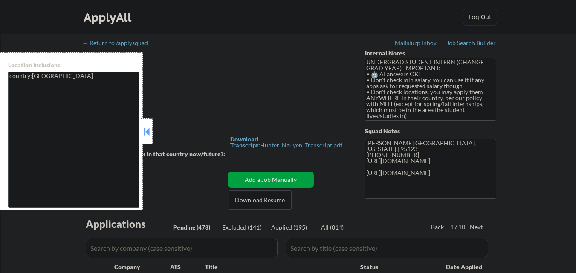
select select ""pending""
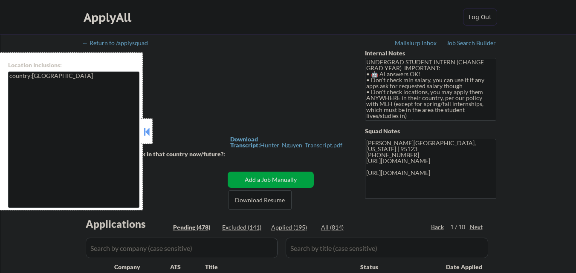
select select ""pending""
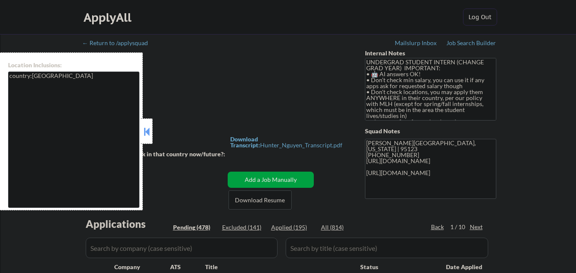
select select ""pending""
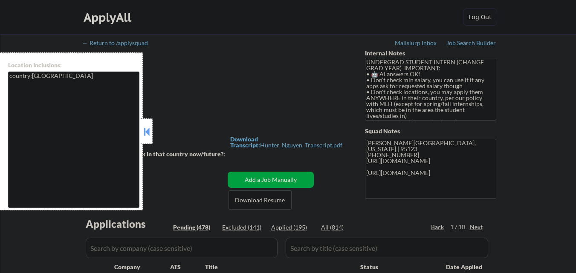
select select ""pending""
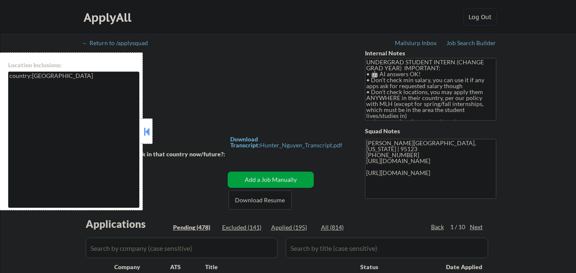
select select ""pending""
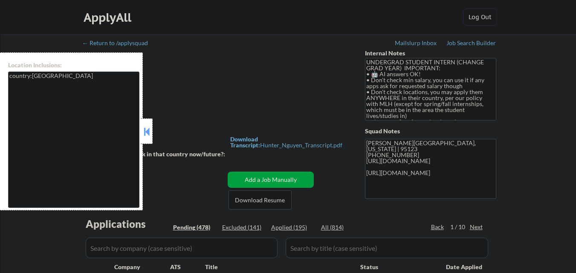
select select ""pending""
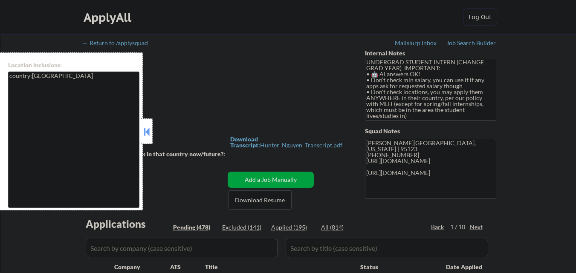
select select ""pending""
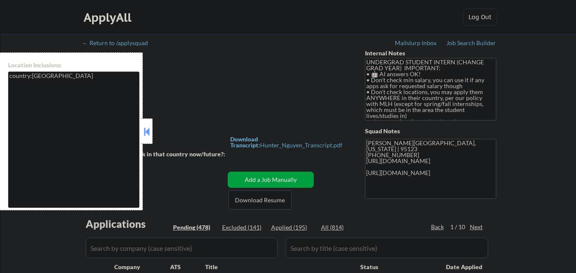
select select ""pending""
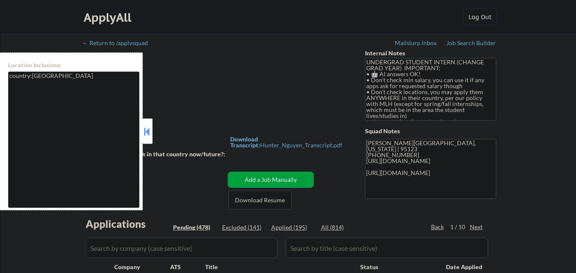
select select ""pending""
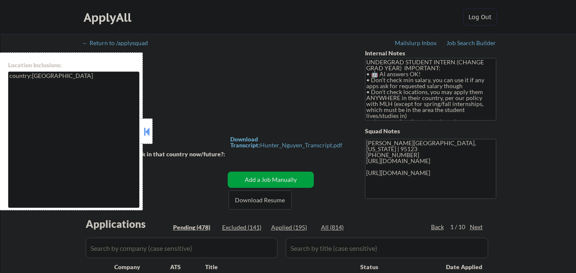
select select ""pending""
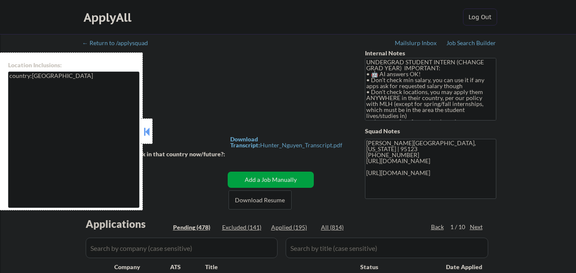
select select ""pending""
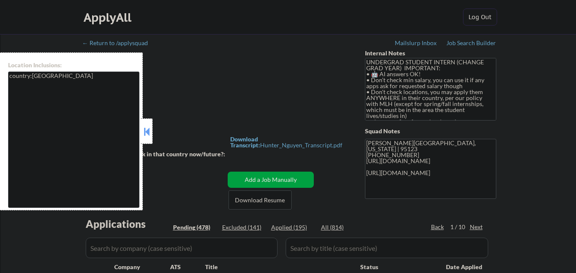
select select ""pending""
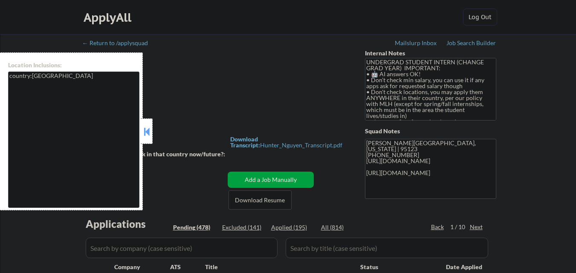
scroll to position [171, 0]
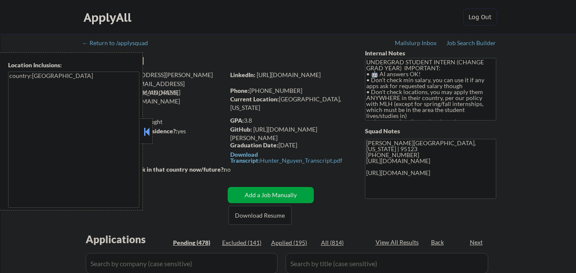
select select ""pending""
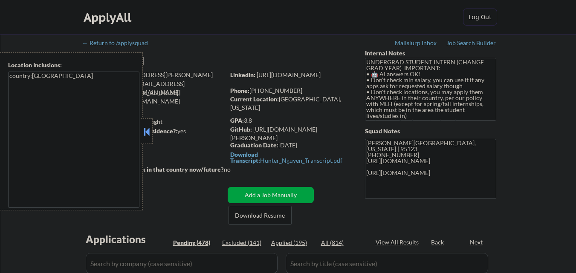
select select ""pending""
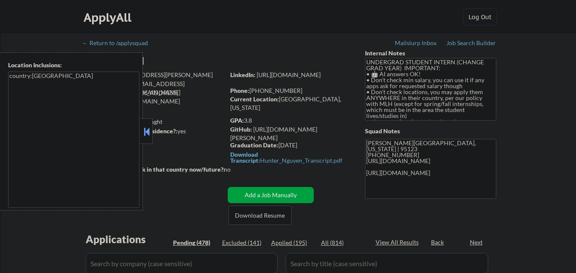
select select ""pending""
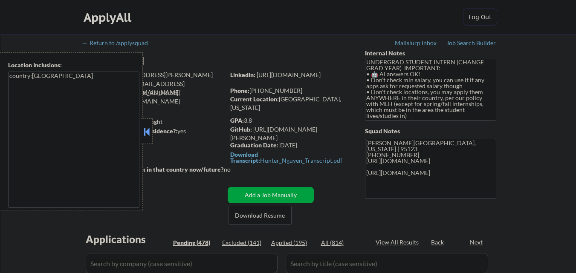
select select ""pending""
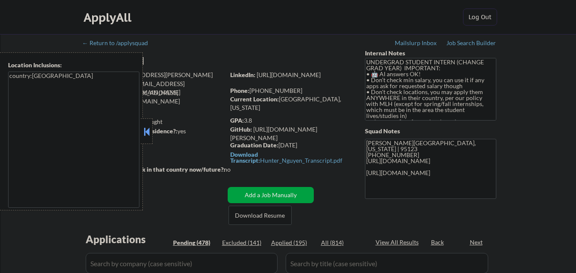
select select ""pending""
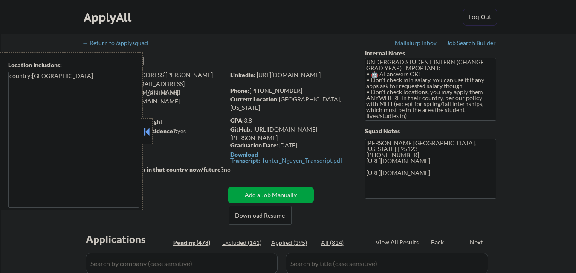
select select ""pending""
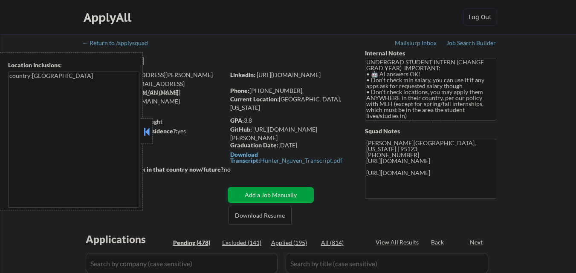
select select ""pending""
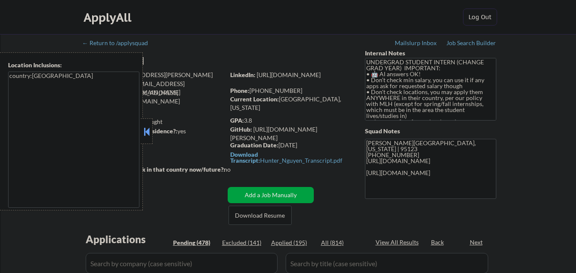
select select ""pending""
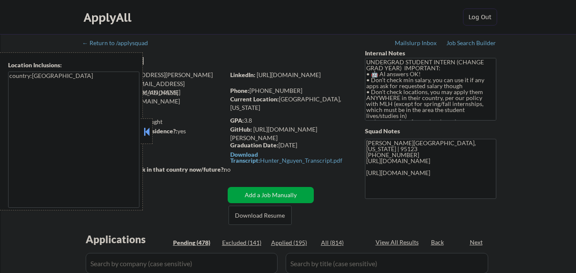
select select ""pending""
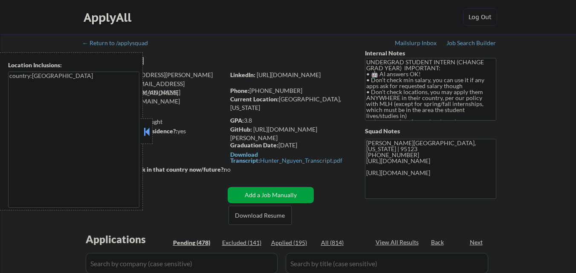
select select ""pending""
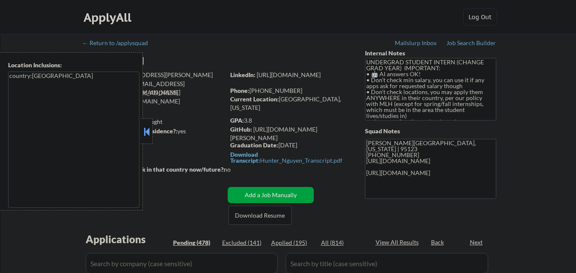
select select ""pending""
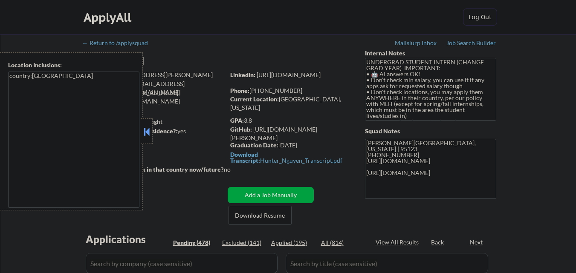
select select ""pending""
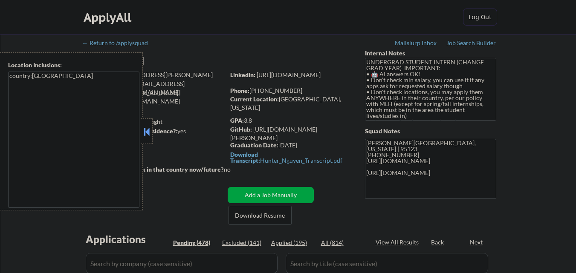
select select ""pending""
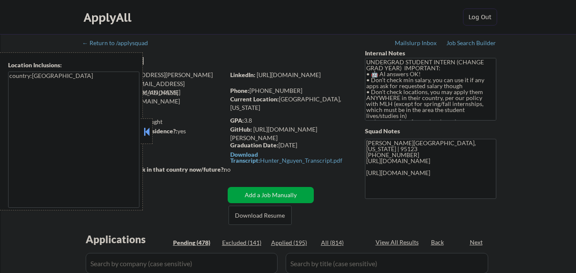
select select ""pending""
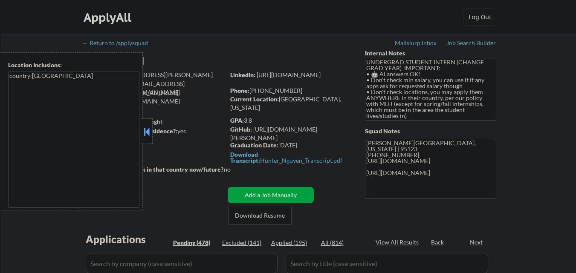
select select ""pending""
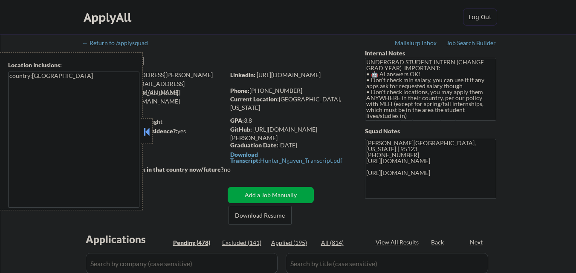
select select ""pending""
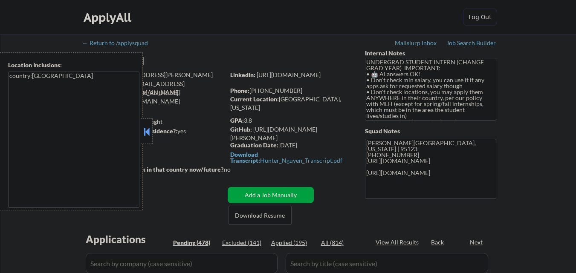
select select ""pending""
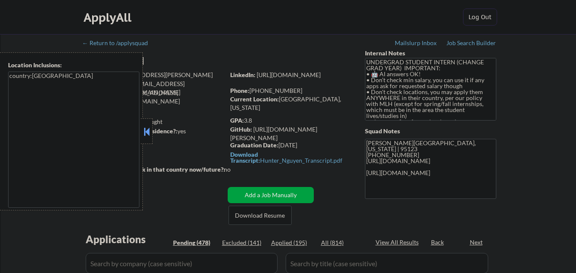
select select ""pending""
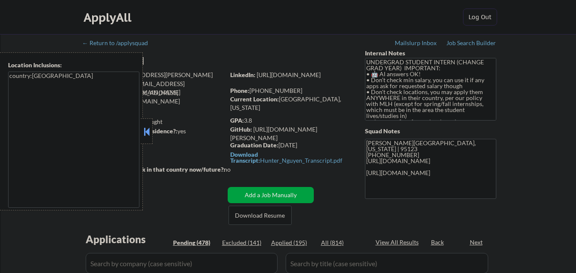
select select ""pending""
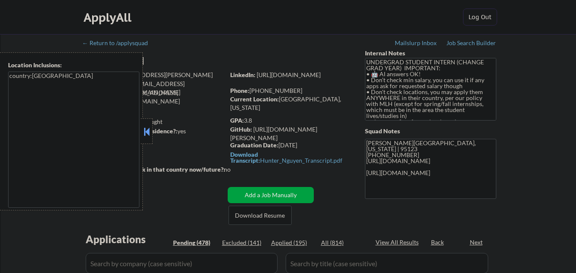
select select ""pending""
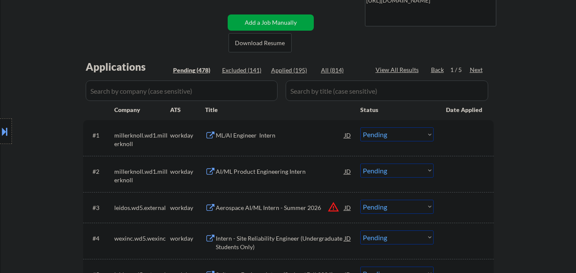
scroll to position [171, 0]
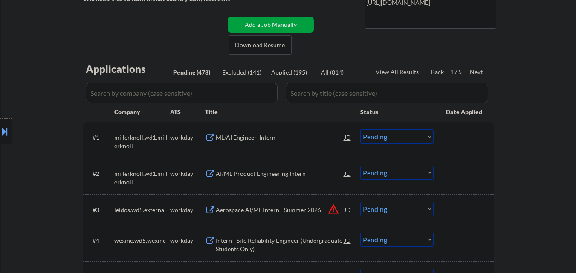
click at [474, 72] on div "Next" at bounding box center [477, 72] width 14 height 9
click at [475, 72] on div "Next" at bounding box center [477, 72] width 14 height 9
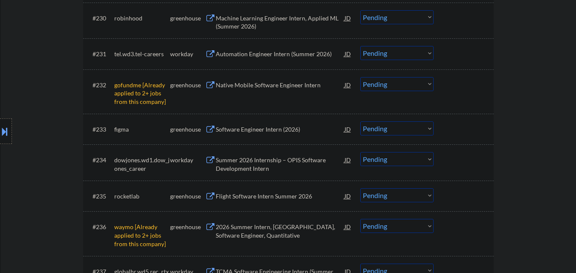
scroll to position [1288, 0]
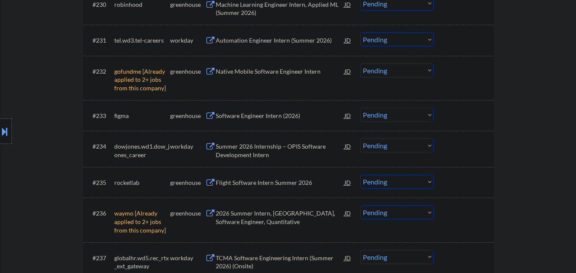
click at [430, 75] on select "Choose an option... Pending Applied Excluded (Questions) Excluded (Expired) Exc…" at bounding box center [396, 71] width 73 height 14
click at [360, 64] on select "Choose an option... Pending Applied Excluded (Questions) Excluded (Expired) Exc…" at bounding box center [396, 71] width 73 height 14
select select ""pending""
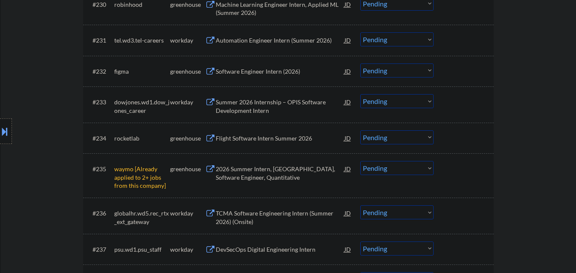
click at [413, 168] on select "Choose an option... Pending Applied Excluded (Questions) Excluded (Expired) Exc…" at bounding box center [396, 168] width 73 height 14
drag, startPoint x: 542, startPoint y: 145, endPoint x: 523, endPoint y: 157, distance: 22.2
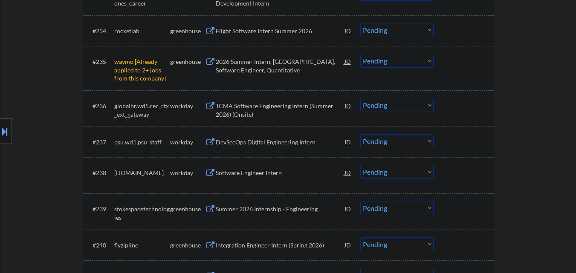
scroll to position [1416, 0]
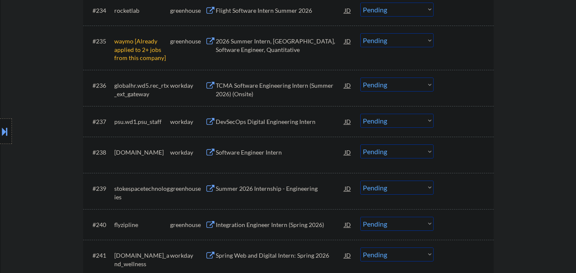
click at [410, 45] on select "Choose an option... Pending Applied Excluded (Questions) Excluded (Expired) Exc…" at bounding box center [396, 40] width 73 height 14
click at [360, 33] on select "Choose an option... Pending Applied Excluded (Questions) Excluded (Expired) Exc…" at bounding box center [396, 40] width 73 height 14
select select ""pending""
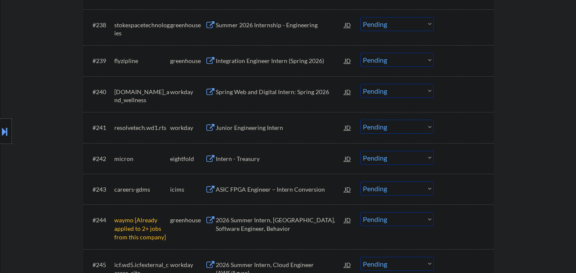
scroll to position [1629, 0]
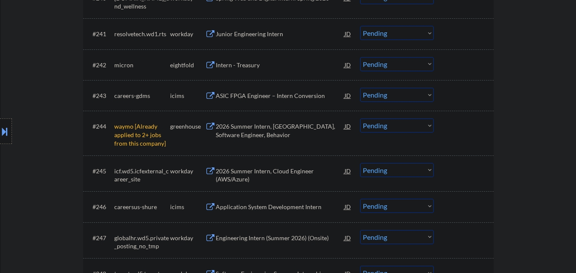
click at [421, 125] on select "Choose an option... Pending Applied Excluded (Questions) Excluded (Expired) Exc…" at bounding box center [396, 126] width 73 height 14
click at [360, 119] on select "Choose an option... Pending Applied Excluded (Questions) Excluded (Expired) Exc…" at bounding box center [396, 126] width 73 height 14
select select ""pending""
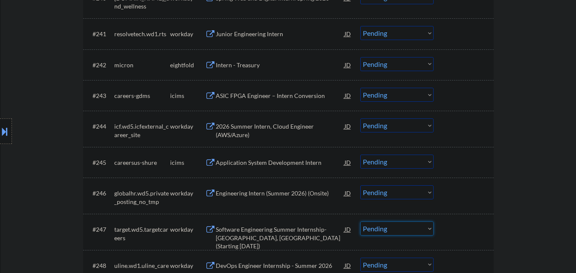
click at [408, 228] on select "Choose an option... Pending Applied Excluded (Questions) Excluded (Expired) Exc…" at bounding box center [396, 229] width 73 height 14
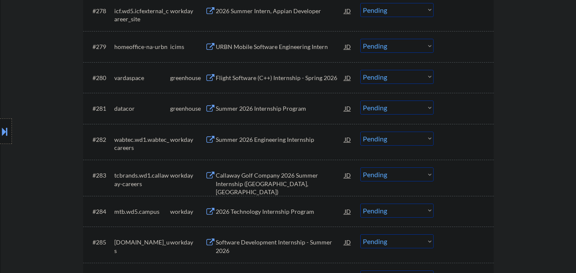
scroll to position [2909, 0]
click at [288, 80] on div "Flight Software (C++) Internship - Spring 2026" at bounding box center [280, 78] width 129 height 9
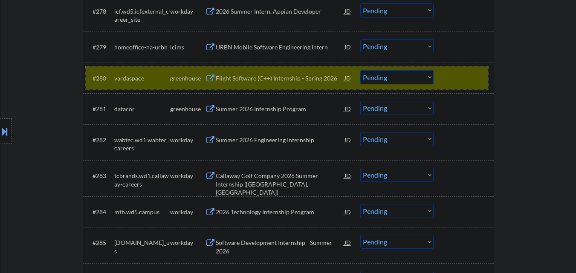
click at [468, 75] on div at bounding box center [465, 77] width 38 height 15
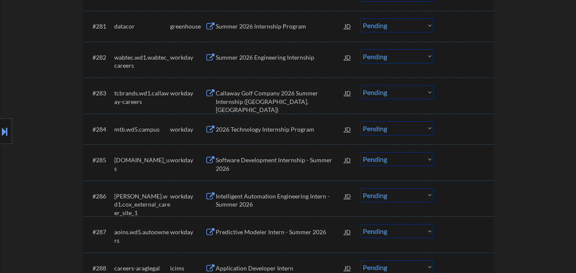
scroll to position [2994, 0]
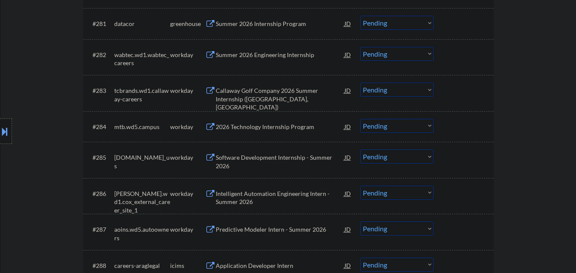
click at [295, 28] on div "Summer 2026 Internship Program" at bounding box center [280, 23] width 129 height 15
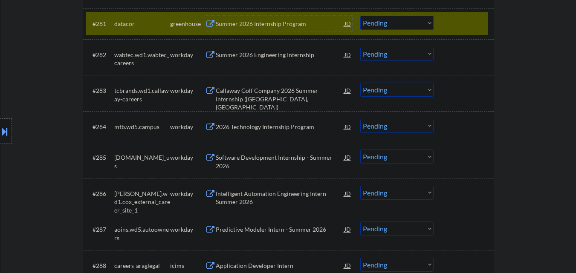
drag, startPoint x: 456, startPoint y: 20, endPoint x: 451, endPoint y: 25, distance: 6.9
click at [456, 20] on div at bounding box center [465, 23] width 38 height 15
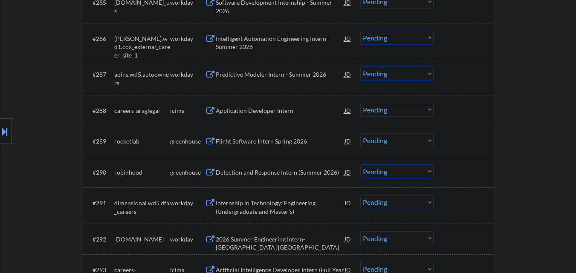
scroll to position [3165, 0]
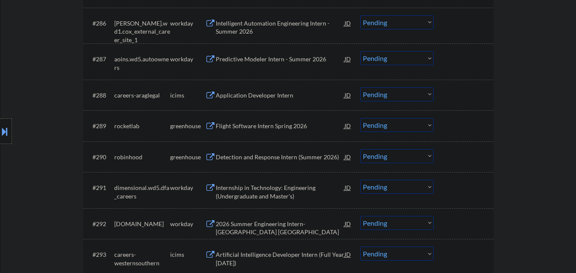
click at [274, 125] on div "Flight Software Intern Spring 2026" at bounding box center [280, 126] width 129 height 9
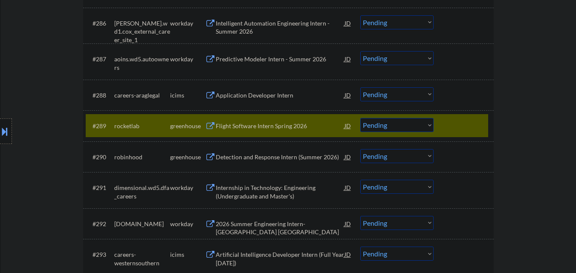
select select ""PLACEHOLDER_1427118222253""
select select ""pending""
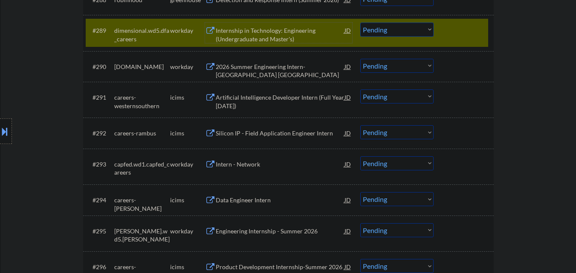
scroll to position [3208, 0]
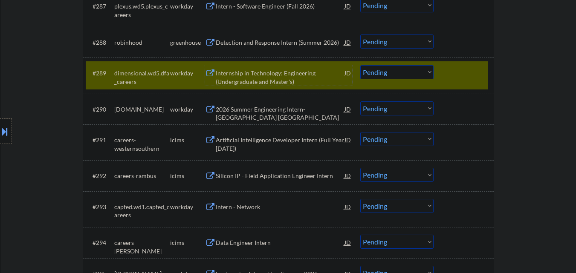
click at [461, 72] on div at bounding box center [465, 72] width 38 height 15
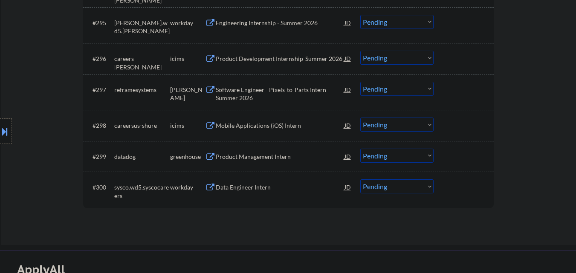
scroll to position [3464, 0]
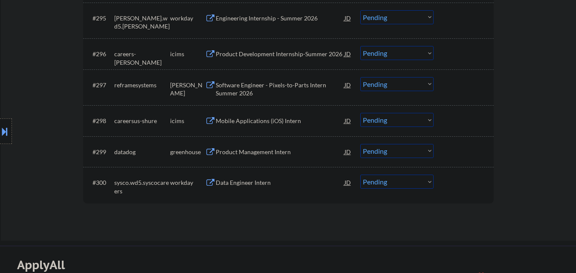
click at [279, 152] on div "Product Management Intern" at bounding box center [280, 152] width 129 height 9
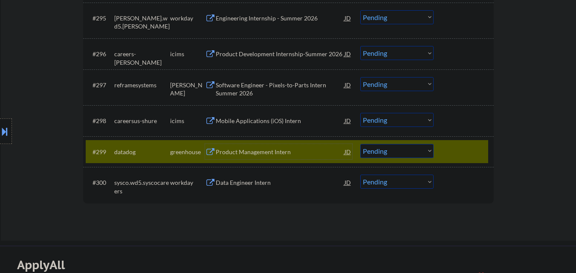
click at [306, 191] on div "#300 sysco.wd5.syscocareers workday Data Engineer Intern JD Choose an option...…" at bounding box center [287, 185] width 403 height 28
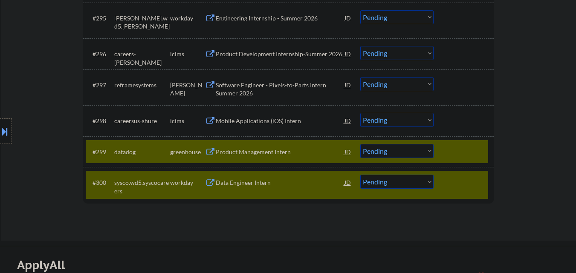
click at [307, 189] on div "Data Engineer Intern" at bounding box center [280, 182] width 129 height 15
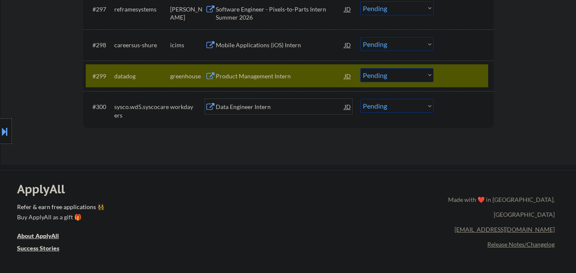
scroll to position [3592, 0]
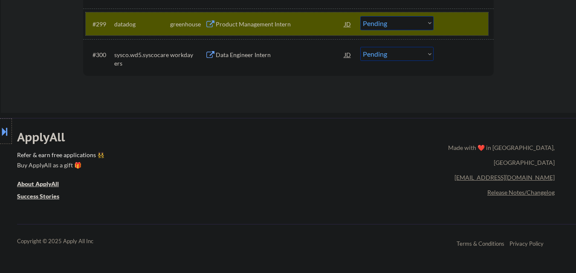
click at [461, 29] on div at bounding box center [465, 23] width 38 height 15
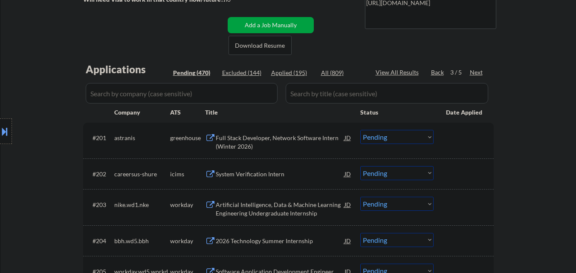
scroll to position [163, 0]
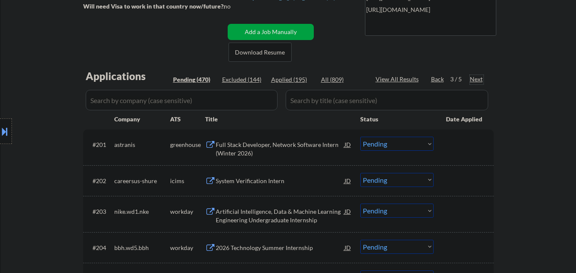
click at [475, 78] on div "Next" at bounding box center [477, 79] width 14 height 9
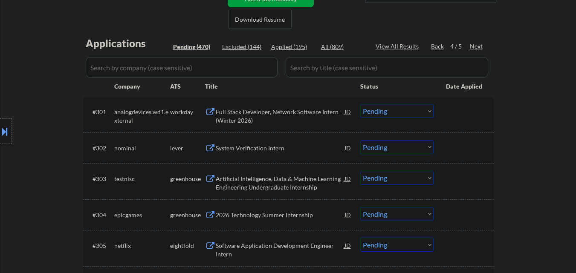
scroll to position [206, 0]
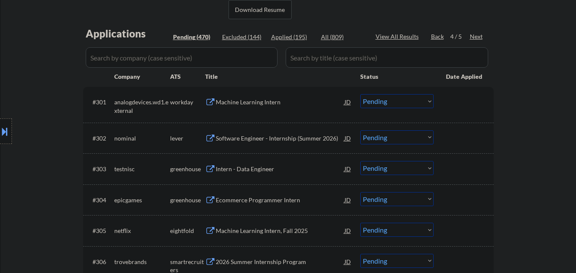
click at [268, 139] on div "Software Engineer - Internship (Summer 2026)" at bounding box center [280, 138] width 129 height 9
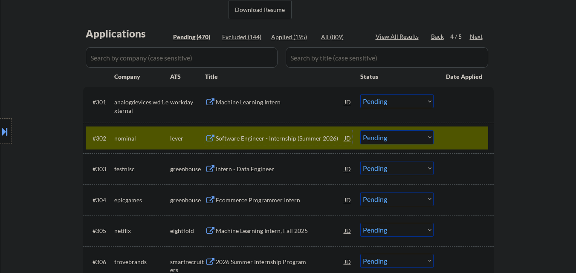
click at [467, 140] on div at bounding box center [465, 138] width 38 height 15
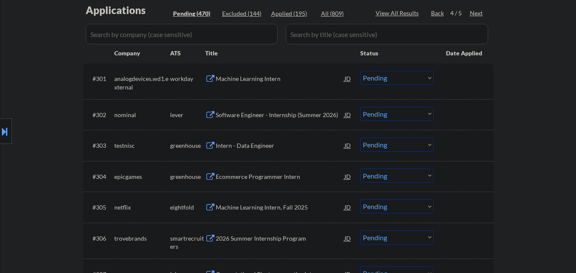
scroll to position [249, 0]
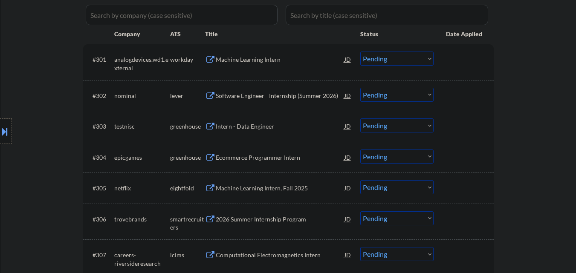
click at [256, 128] on div "Intern - Data Engineer" at bounding box center [280, 126] width 129 height 9
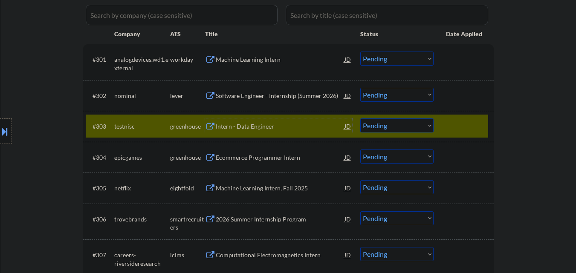
click at [460, 124] on div at bounding box center [465, 126] width 38 height 15
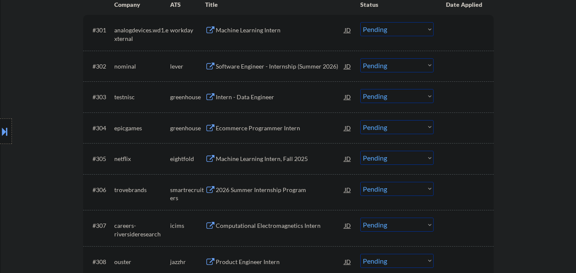
scroll to position [291, 0]
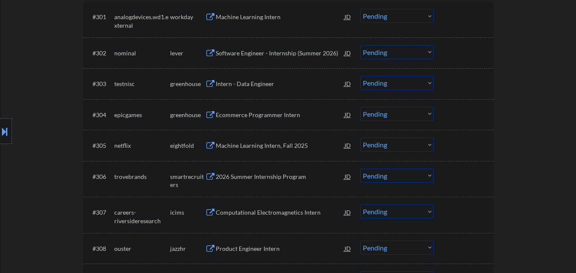
click at [270, 116] on div "Ecommerce Programmer Intern" at bounding box center [280, 115] width 129 height 9
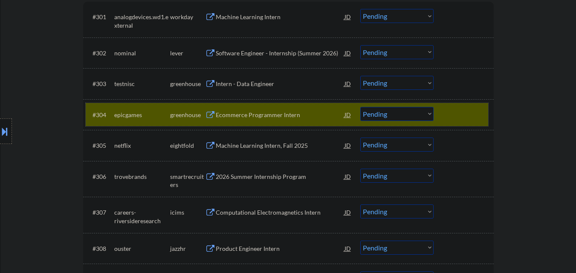
click at [461, 117] on div at bounding box center [465, 114] width 38 height 15
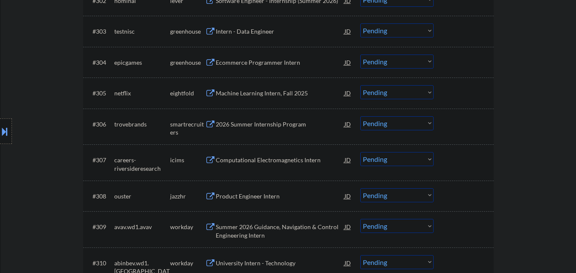
scroll to position [377, 0]
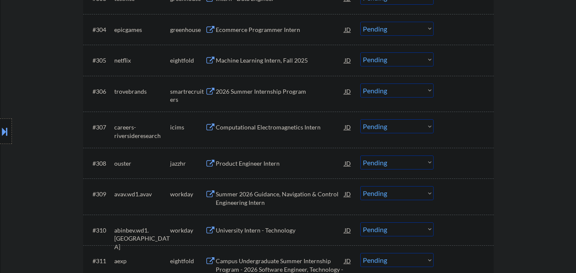
click at [252, 94] on div "2026 Summer Internship Program" at bounding box center [280, 91] width 129 height 9
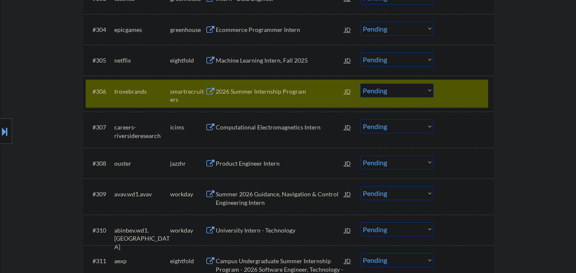
click at [256, 90] on div "2026 Summer Internship Program" at bounding box center [280, 91] width 129 height 9
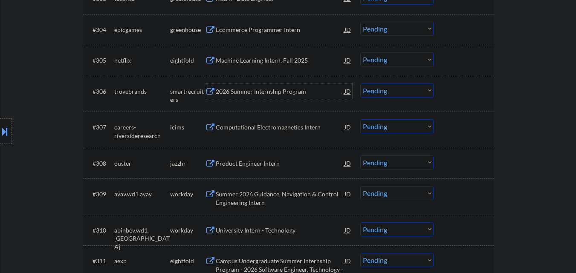
click at [408, 92] on select "Choose an option... Pending Applied Excluded (Questions) Excluded (Expired) Exc…" at bounding box center [396, 91] width 73 height 14
click at [360, 84] on select "Choose an option... Pending Applied Excluded (Questions) Excluded (Expired) Exc…" at bounding box center [396, 91] width 73 height 14
select select ""pending""
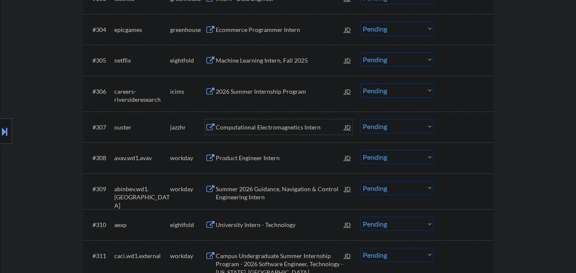
click at [268, 128] on div "Computational Electromagnetics Intern" at bounding box center [280, 127] width 129 height 9
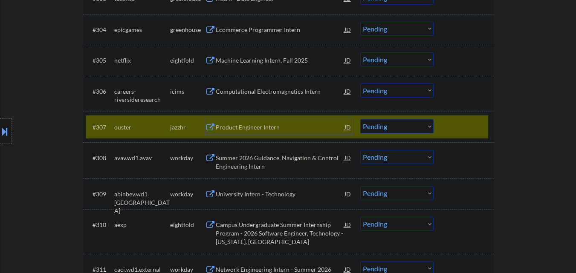
click at [404, 129] on select "Choose an option... Pending Applied Excluded (Questions) Excluded (Expired) Exc…" at bounding box center [396, 126] width 73 height 14
click at [360, 119] on select "Choose an option... Pending Applied Excluded (Questions) Excluded (Expired) Exc…" at bounding box center [396, 126] width 73 height 14
click at [453, 131] on div at bounding box center [465, 126] width 38 height 15
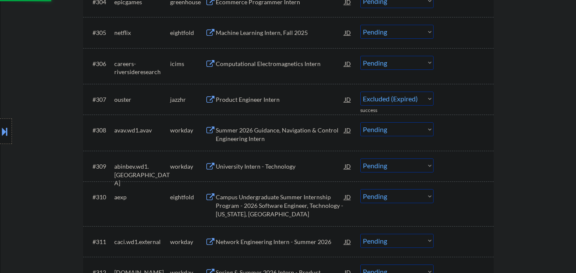
select select ""pending""
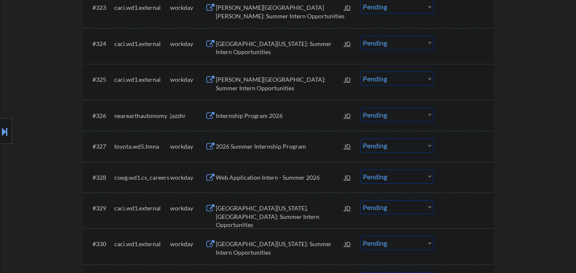
scroll to position [1059, 0]
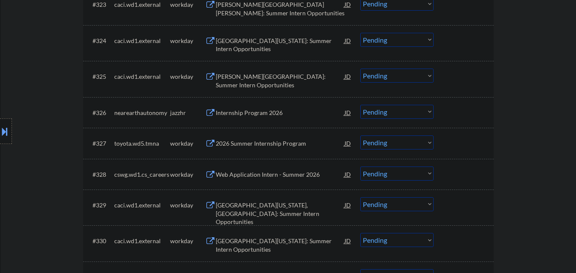
click at [262, 113] on div "Internship Program 2026" at bounding box center [280, 113] width 129 height 9
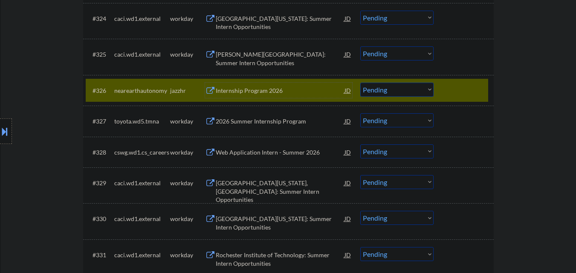
scroll to position [1102, 0]
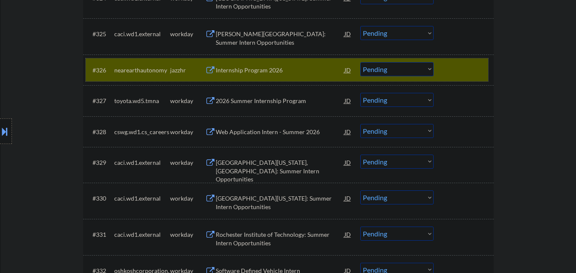
click at [466, 70] on div at bounding box center [465, 69] width 38 height 15
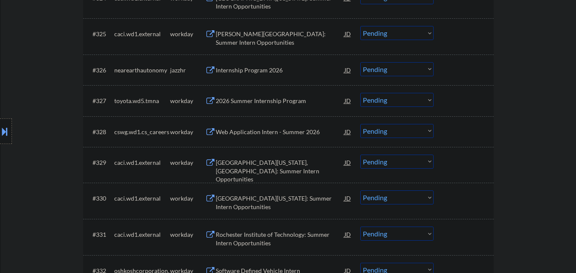
click at [247, 102] on div "2026 Summer Internship Program" at bounding box center [280, 101] width 129 height 9
